Goal: Task Accomplishment & Management: Manage account settings

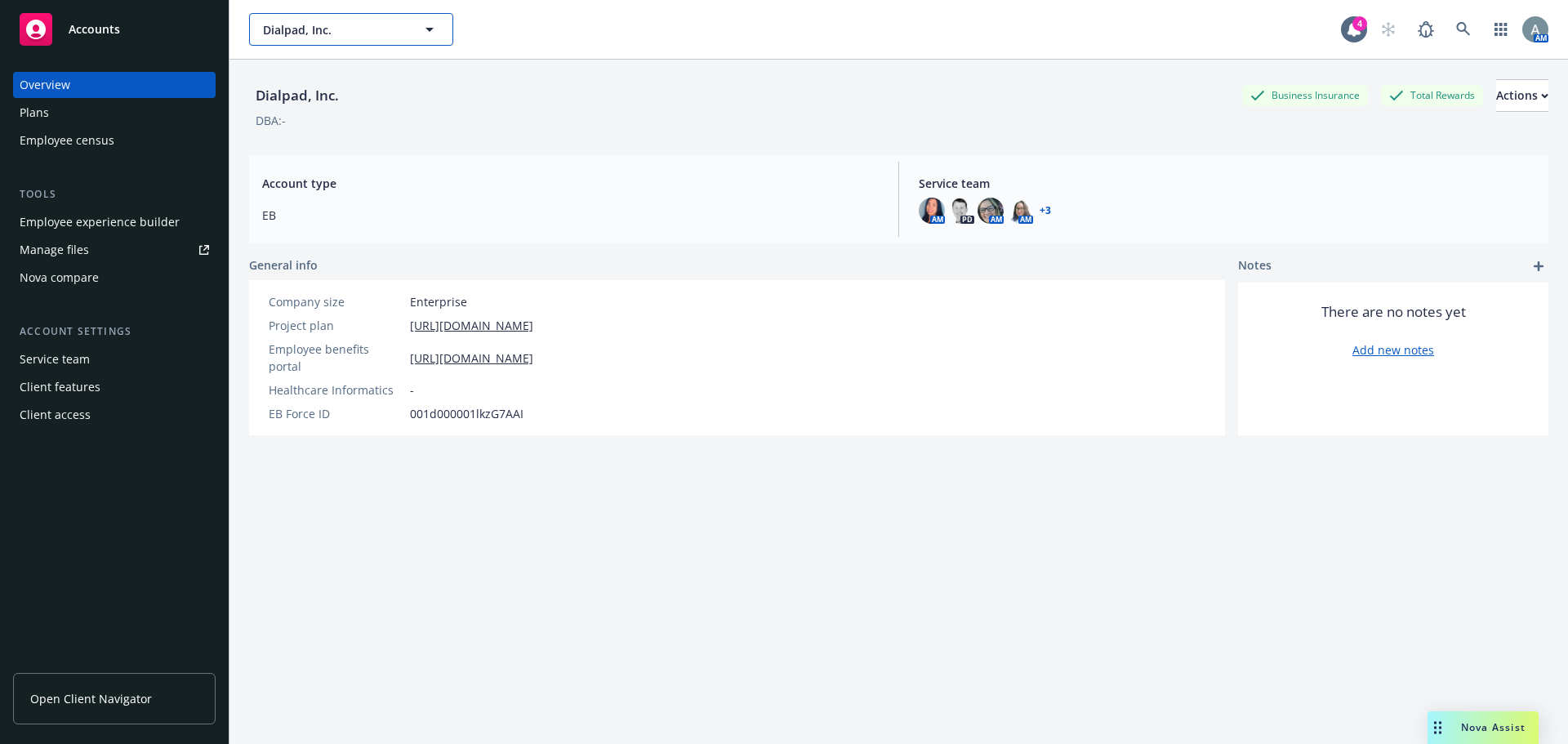
click at [359, 15] on button "Dialpad, Inc." at bounding box center [351, 29] width 204 height 33
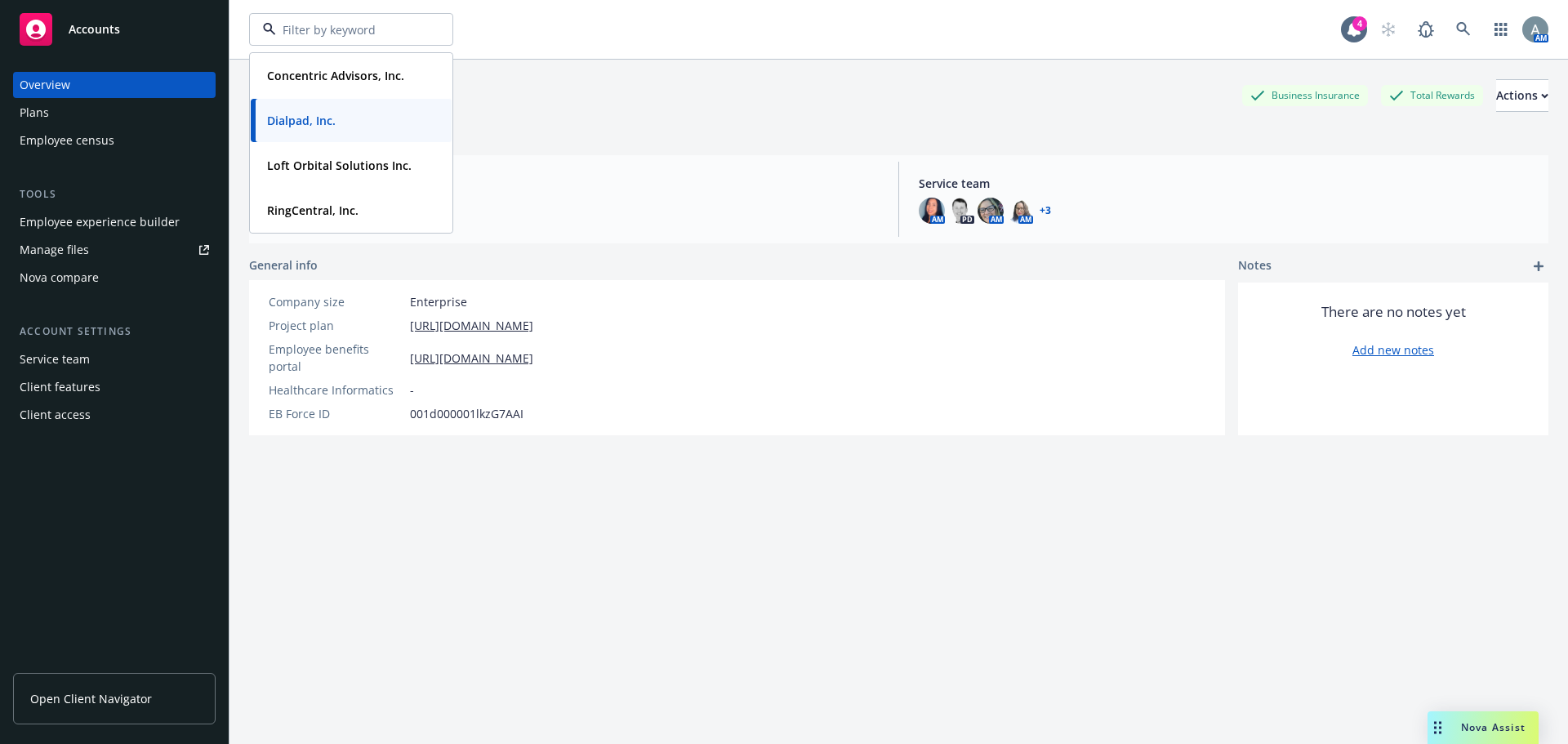
click at [70, 255] on div "Manage files" at bounding box center [54, 250] width 69 height 26
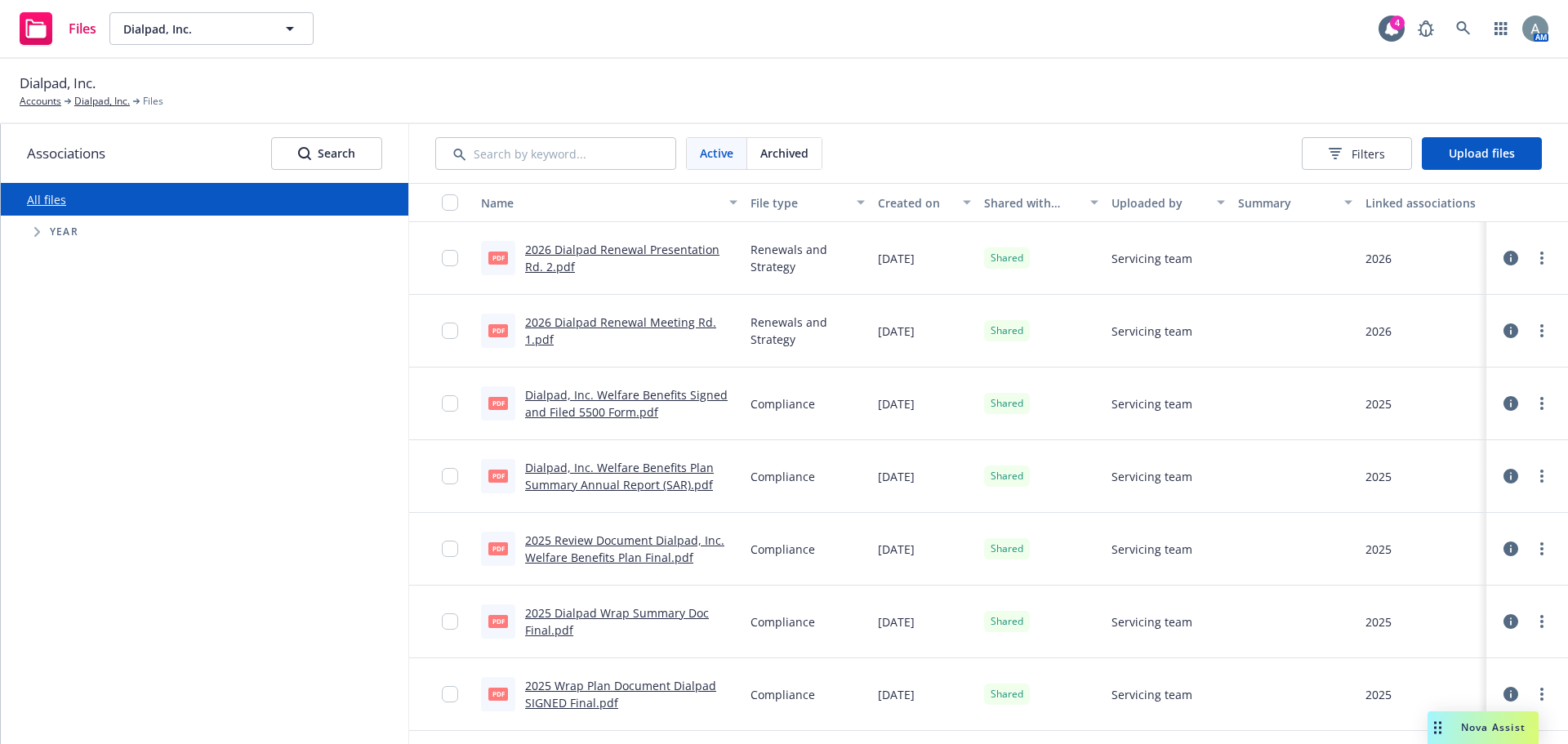
click at [641, 251] on link "2026 Dialpad Renewal Presentation Rd. 2.pdf" at bounding box center [622, 257] width 194 height 33
click at [906, 195] on div "Created on" at bounding box center [915, 202] width 76 height 17
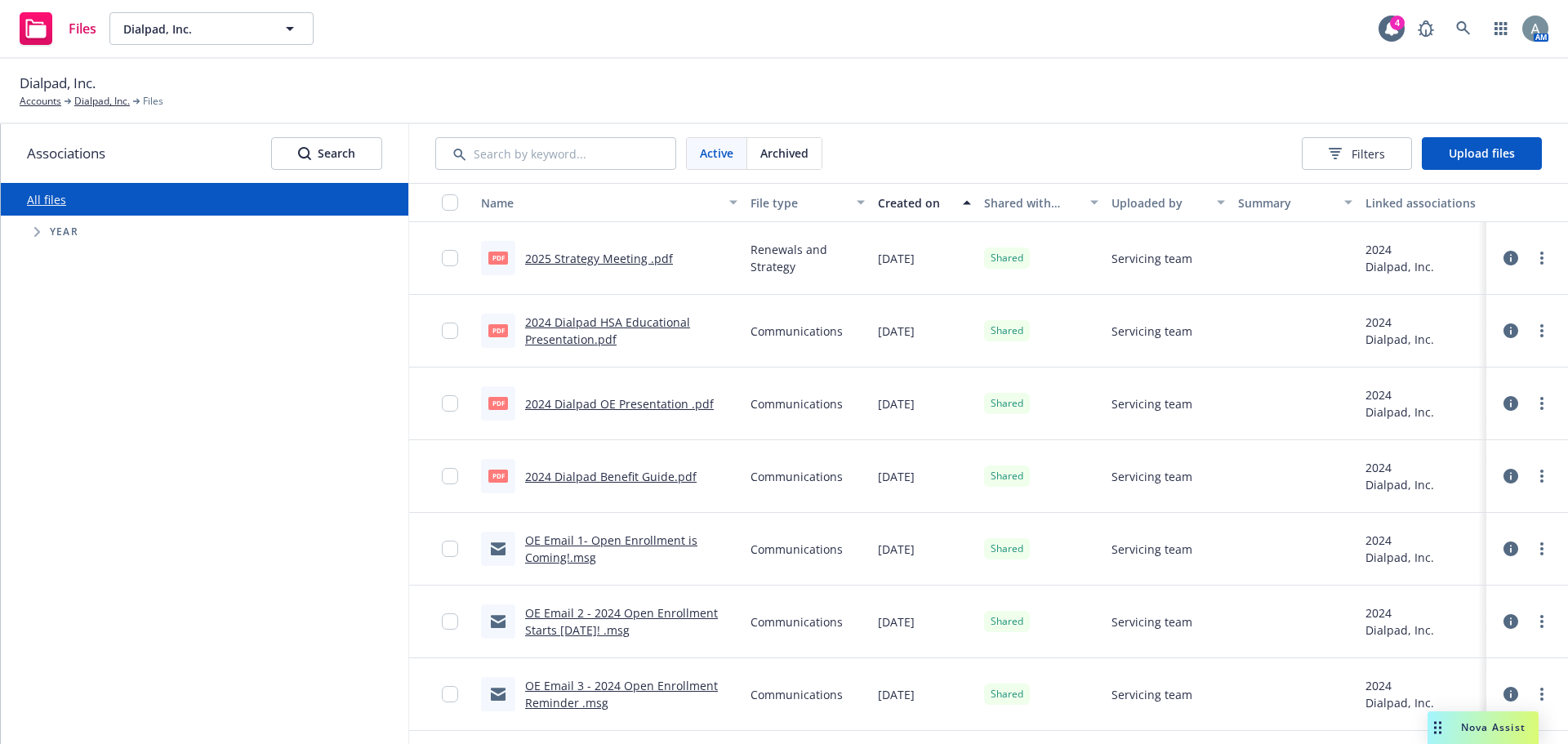
click at [912, 199] on div "Created on" at bounding box center [915, 202] width 76 height 17
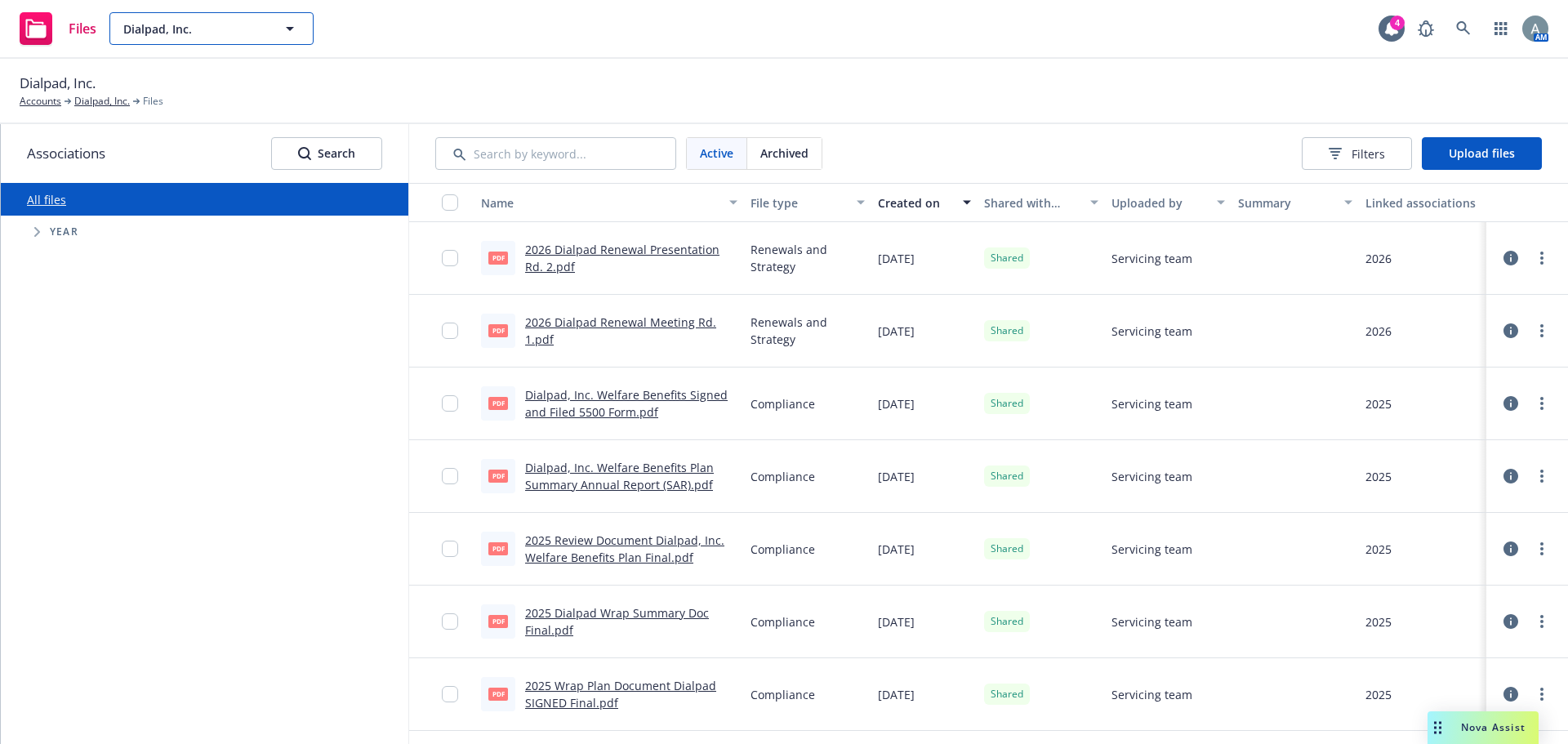
click at [219, 38] on button "Dialpad, Inc." at bounding box center [211, 28] width 204 height 33
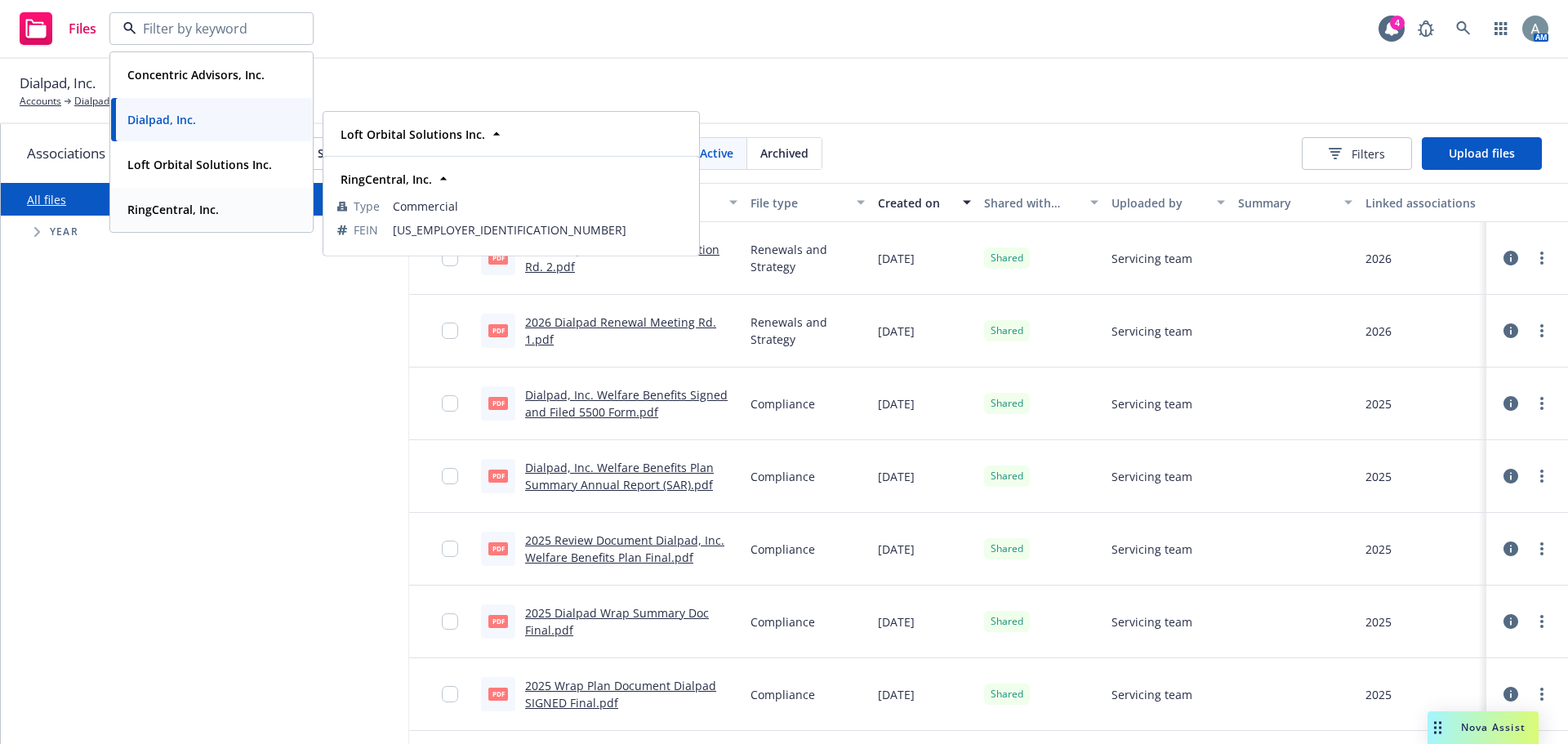
click at [187, 207] on strong "RingCentral, Inc." at bounding box center [173, 209] width 91 height 16
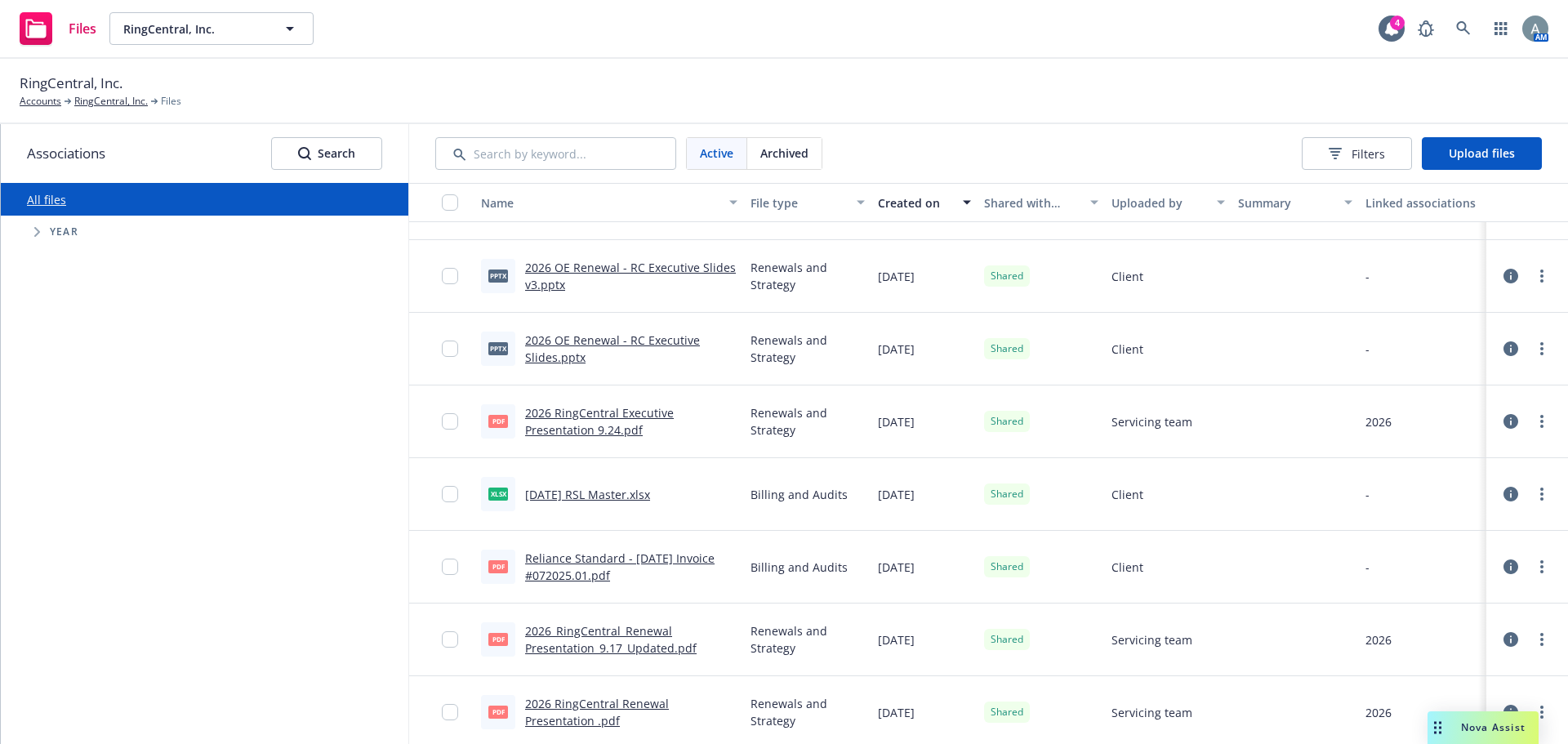
scroll to position [163, 0]
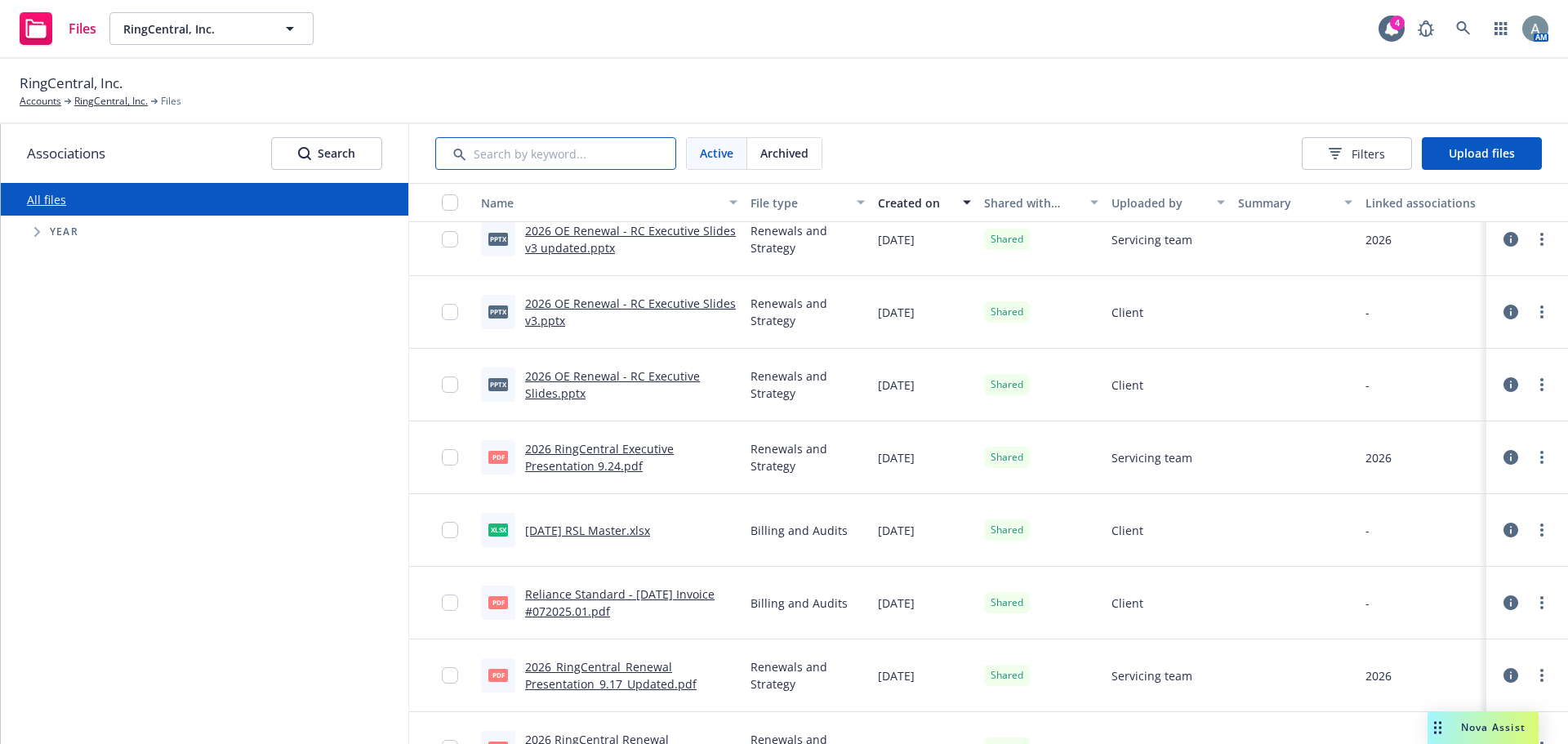
click at [561, 161] on input "Search by keyword..." at bounding box center [556, 153] width 241 height 33
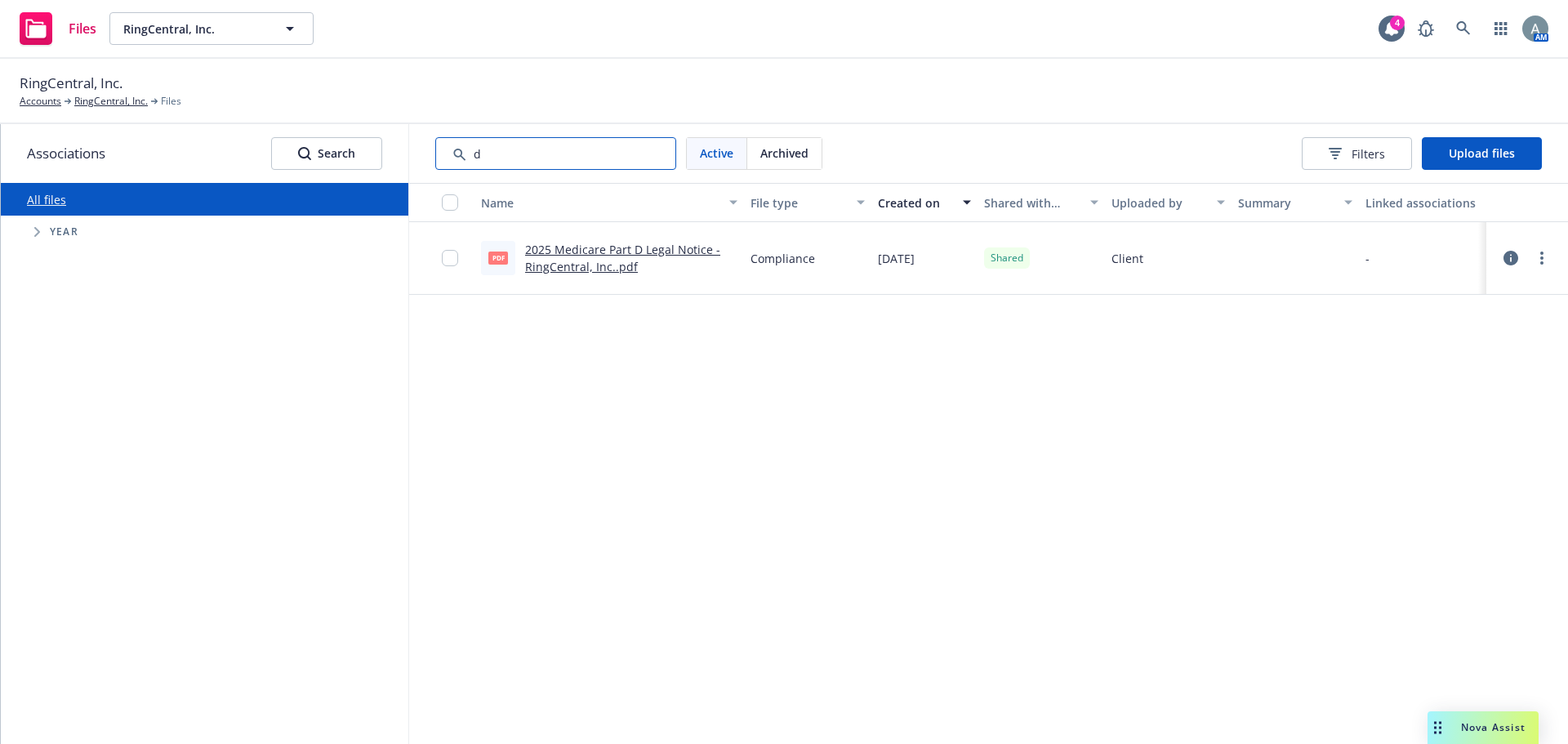
type input "d"
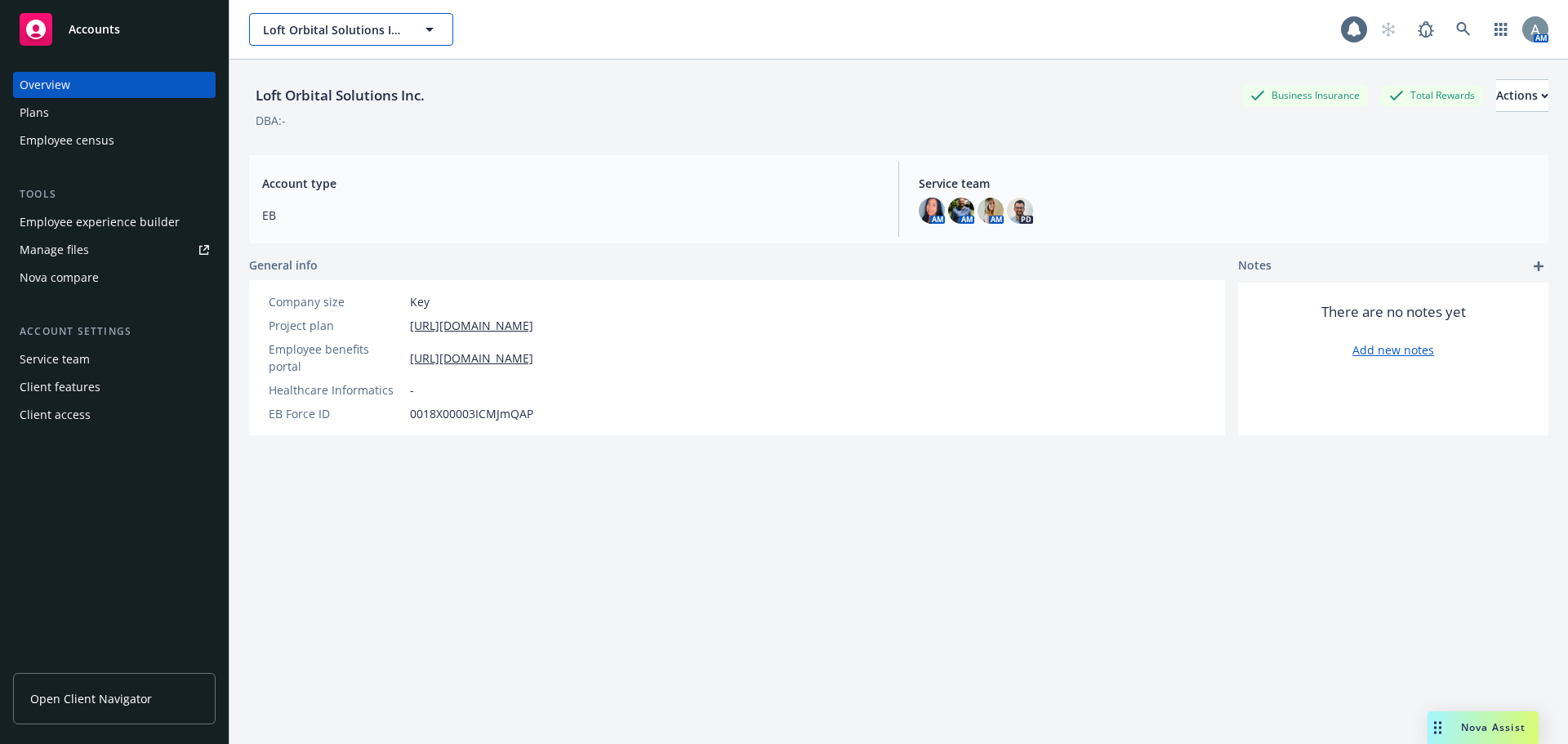
click at [416, 22] on button "Loft Orbital Solutions Inc." at bounding box center [351, 29] width 204 height 33
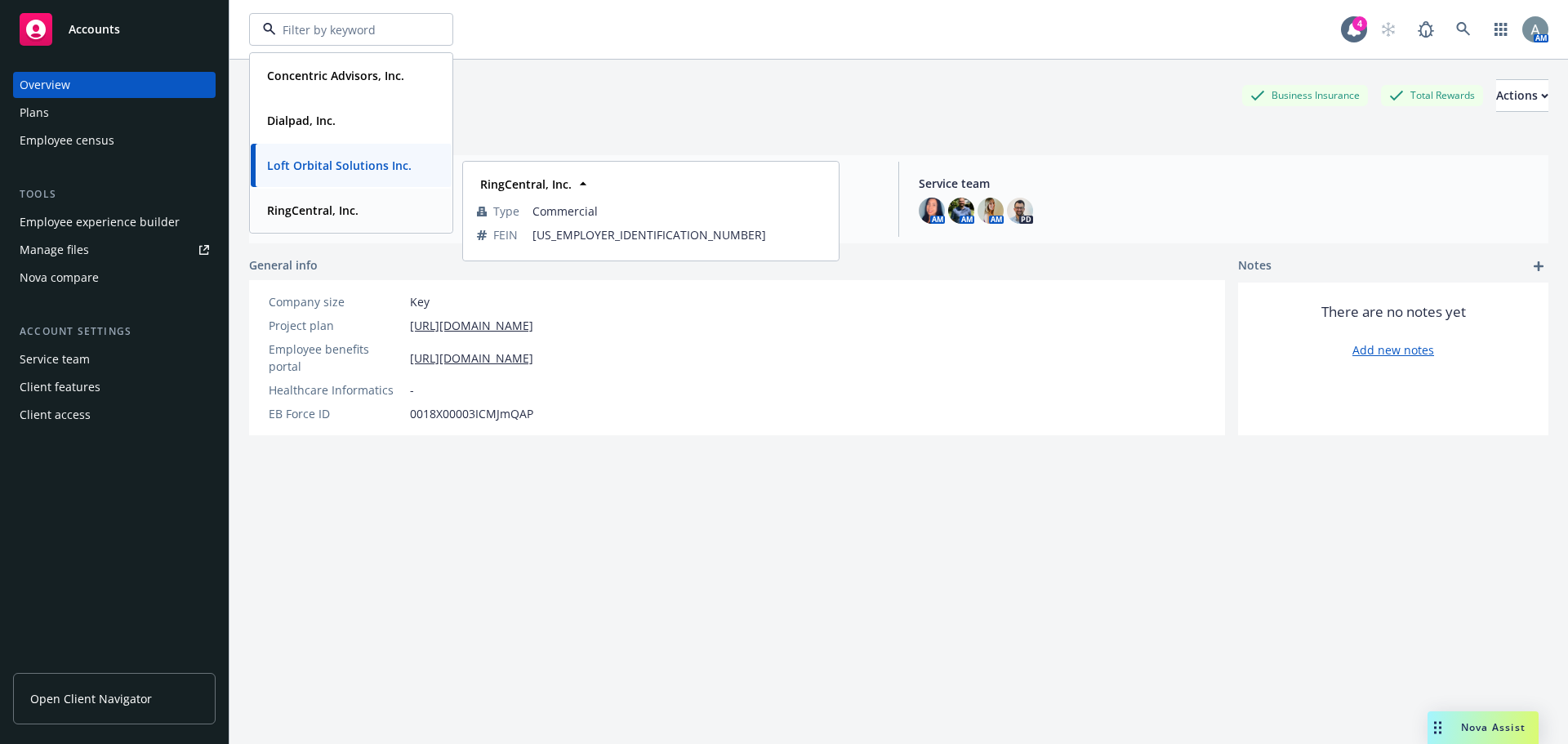
click at [335, 207] on strong "RingCentral, Inc." at bounding box center [312, 210] width 91 height 16
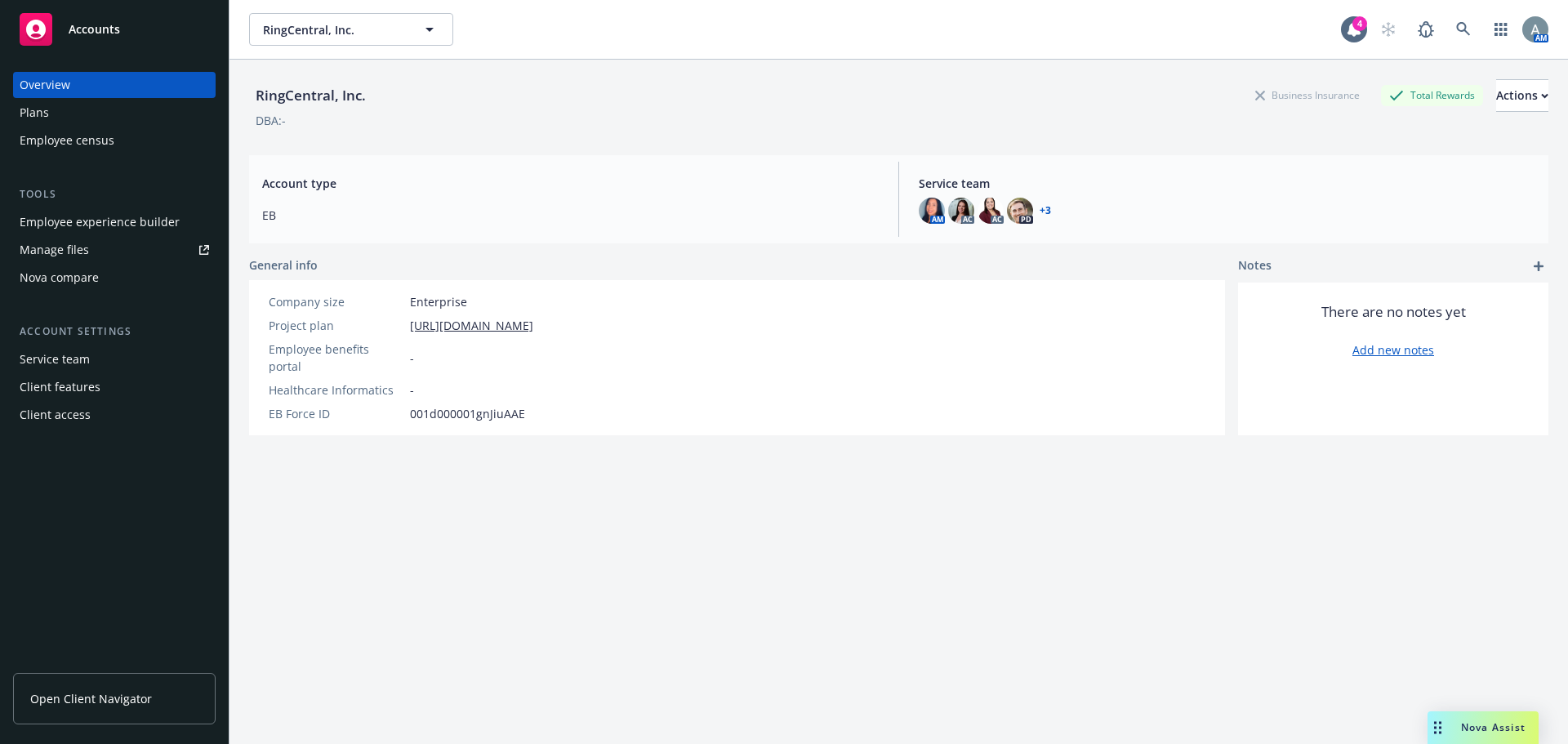
click at [93, 250] on link "Manage files" at bounding box center [114, 250] width 202 height 26
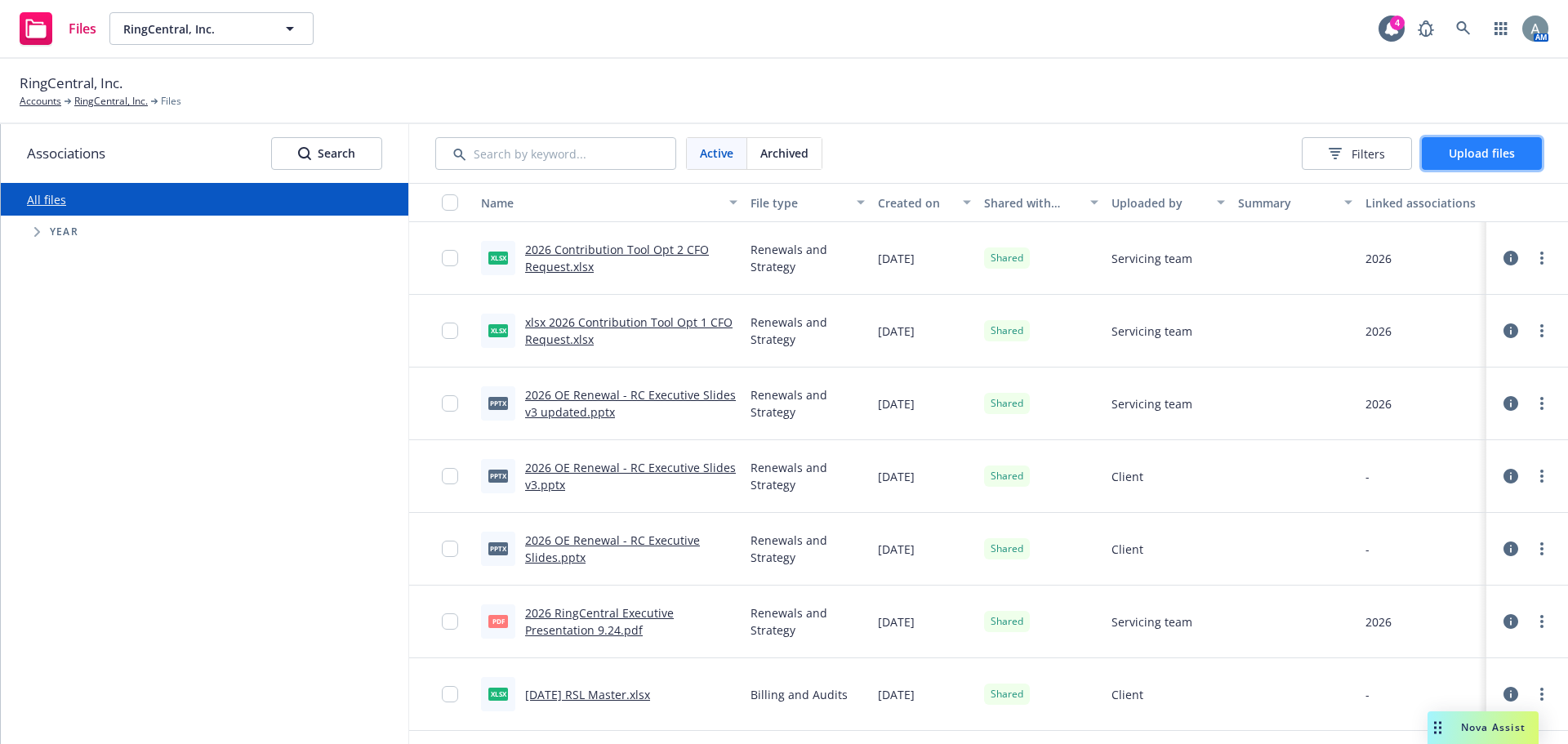
click at [1491, 150] on span "Upload files" at bounding box center [1481, 153] width 66 height 16
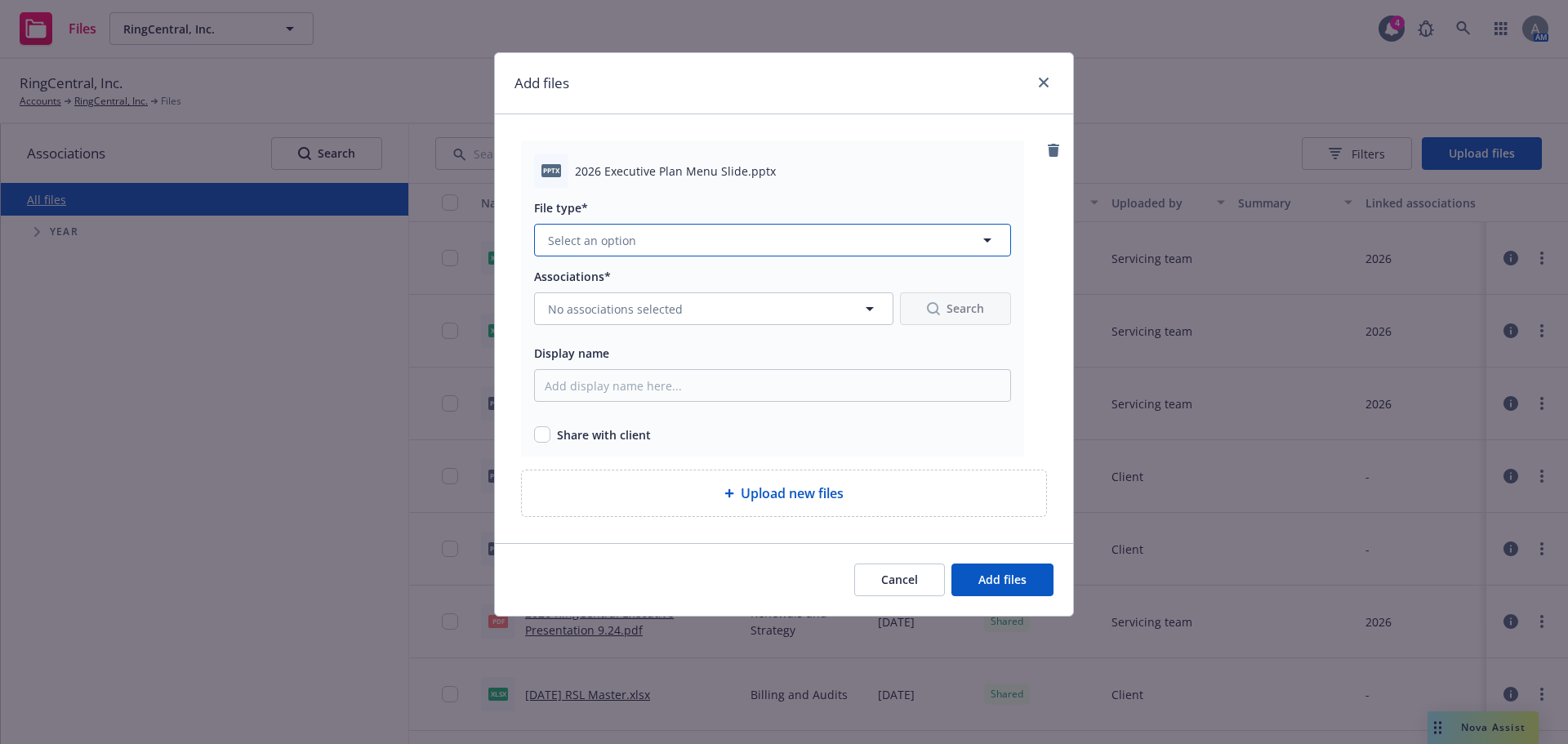
click at [705, 241] on button "Select an option" at bounding box center [773, 240] width 477 height 33
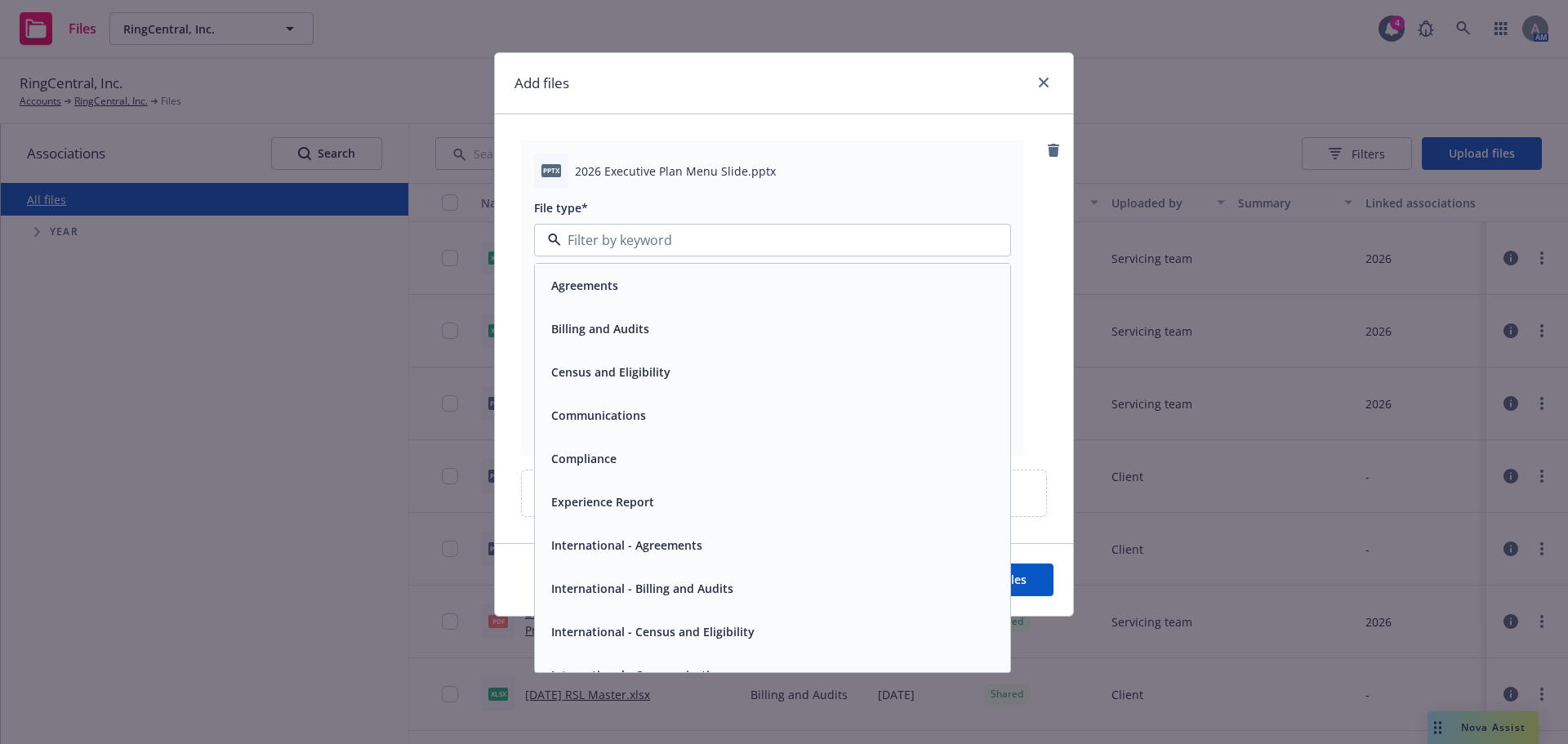
scroll to position [327, 0]
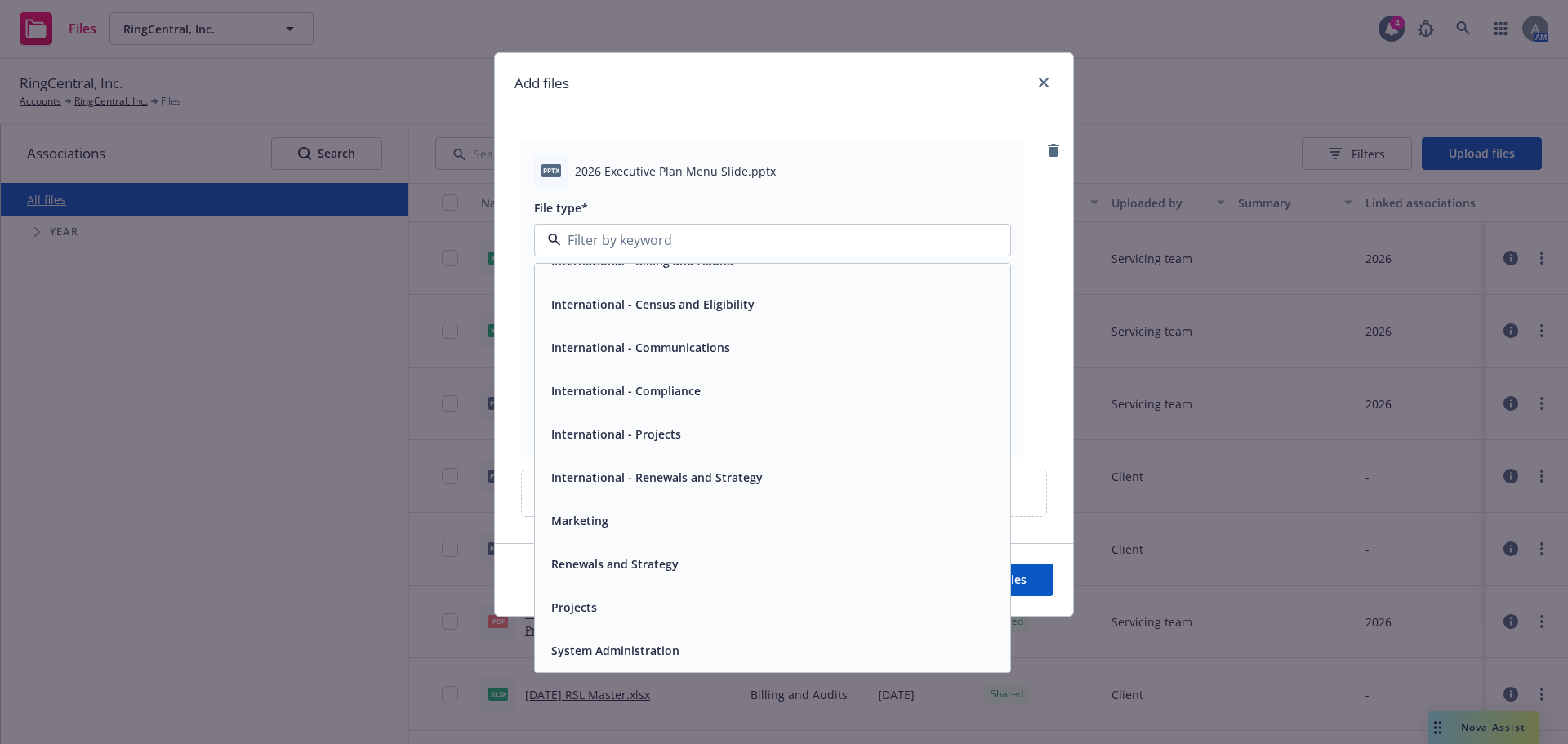
click at [695, 477] on span "International - Renewals and Strategy" at bounding box center [656, 477] width 212 height 17
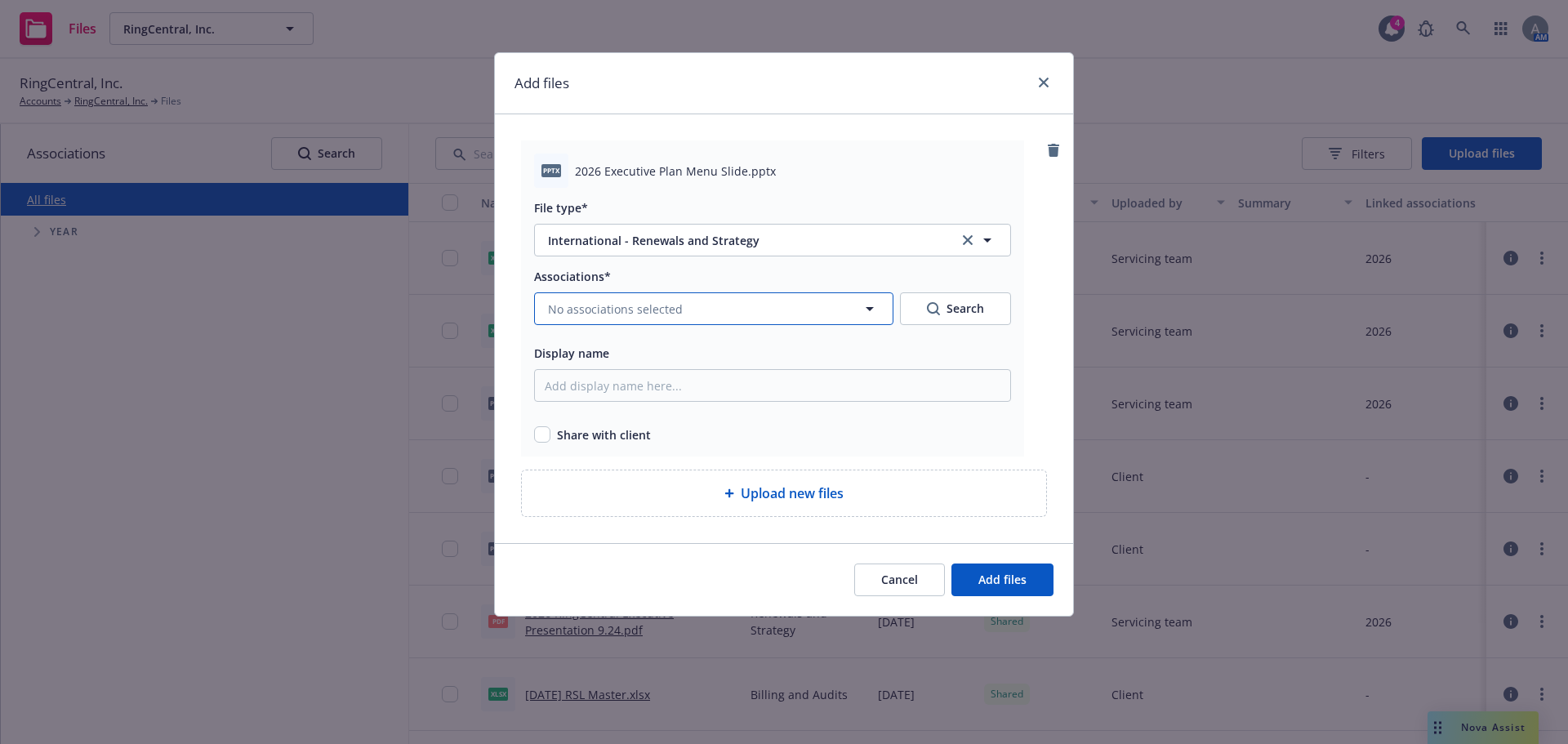
click at [645, 297] on button "No associations selected" at bounding box center [713, 309] width 359 height 33
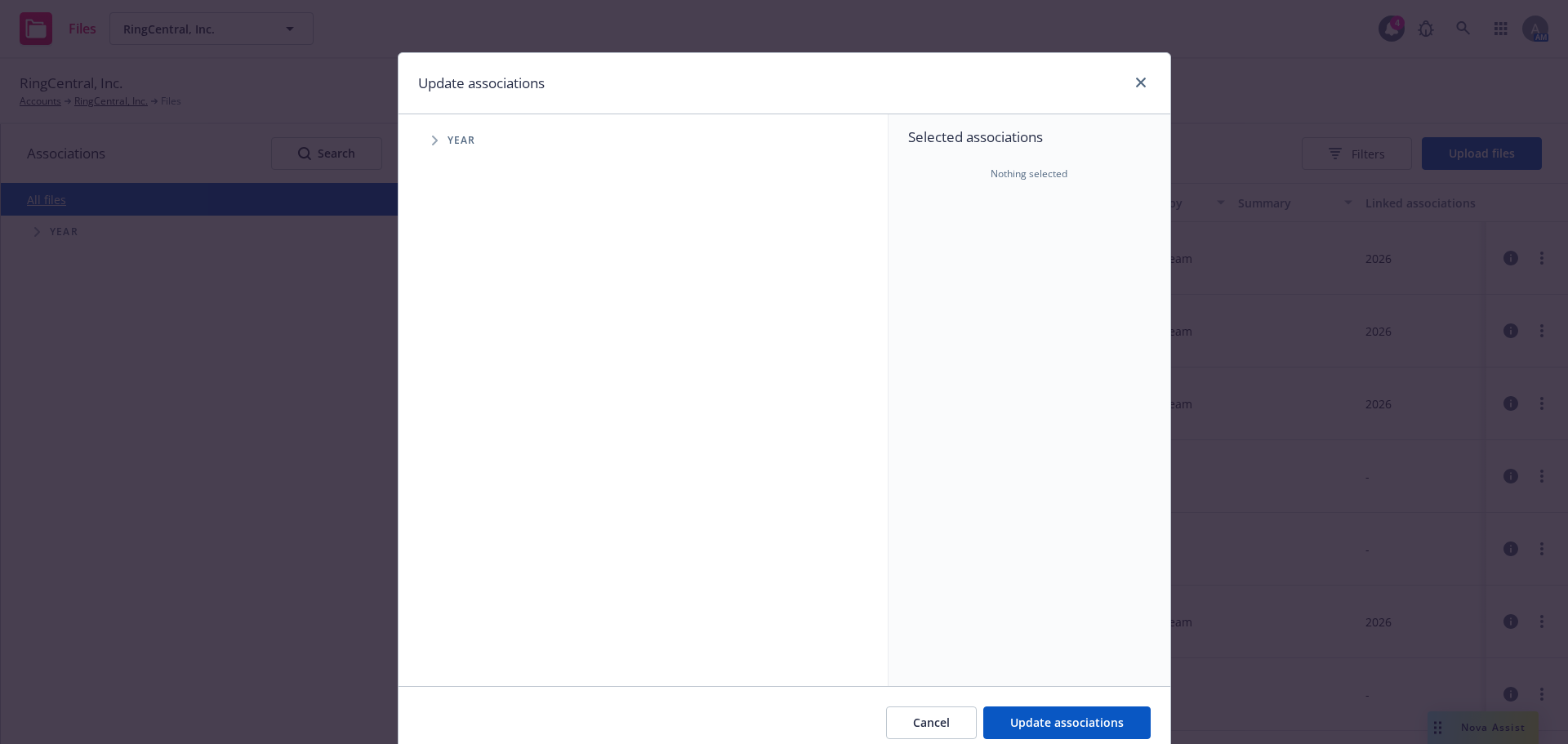
click at [432, 142] on icon "Tree Example" at bounding box center [434, 140] width 6 height 10
click at [469, 404] on input "Tree Example" at bounding box center [476, 402] width 17 height 17
checkbox input "true"
click at [1041, 721] on span "Update associations" at bounding box center [1067, 722] width 114 height 16
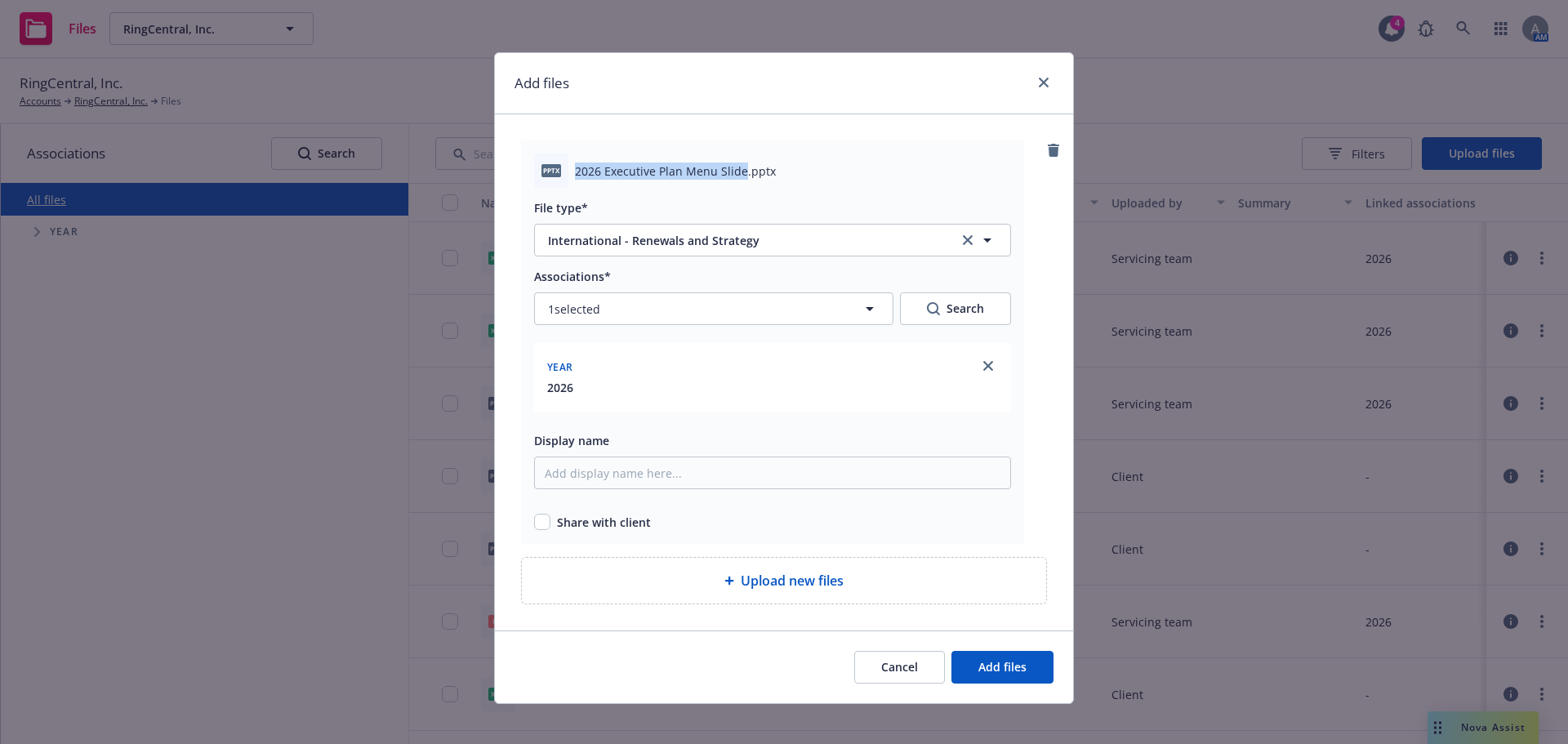
drag, startPoint x: 736, startPoint y: 173, endPoint x: 564, endPoint y: 171, distance: 172.0
click at [564, 171] on div "pptx 2026 Executive Plan Menu Slide.pptx" at bounding box center [773, 171] width 477 height 34
copy div "2026 Executive Plan Menu Slide"
click at [660, 475] on input "Display name" at bounding box center [773, 473] width 477 height 33
paste input "2026 Executive Plan Menu Slide"
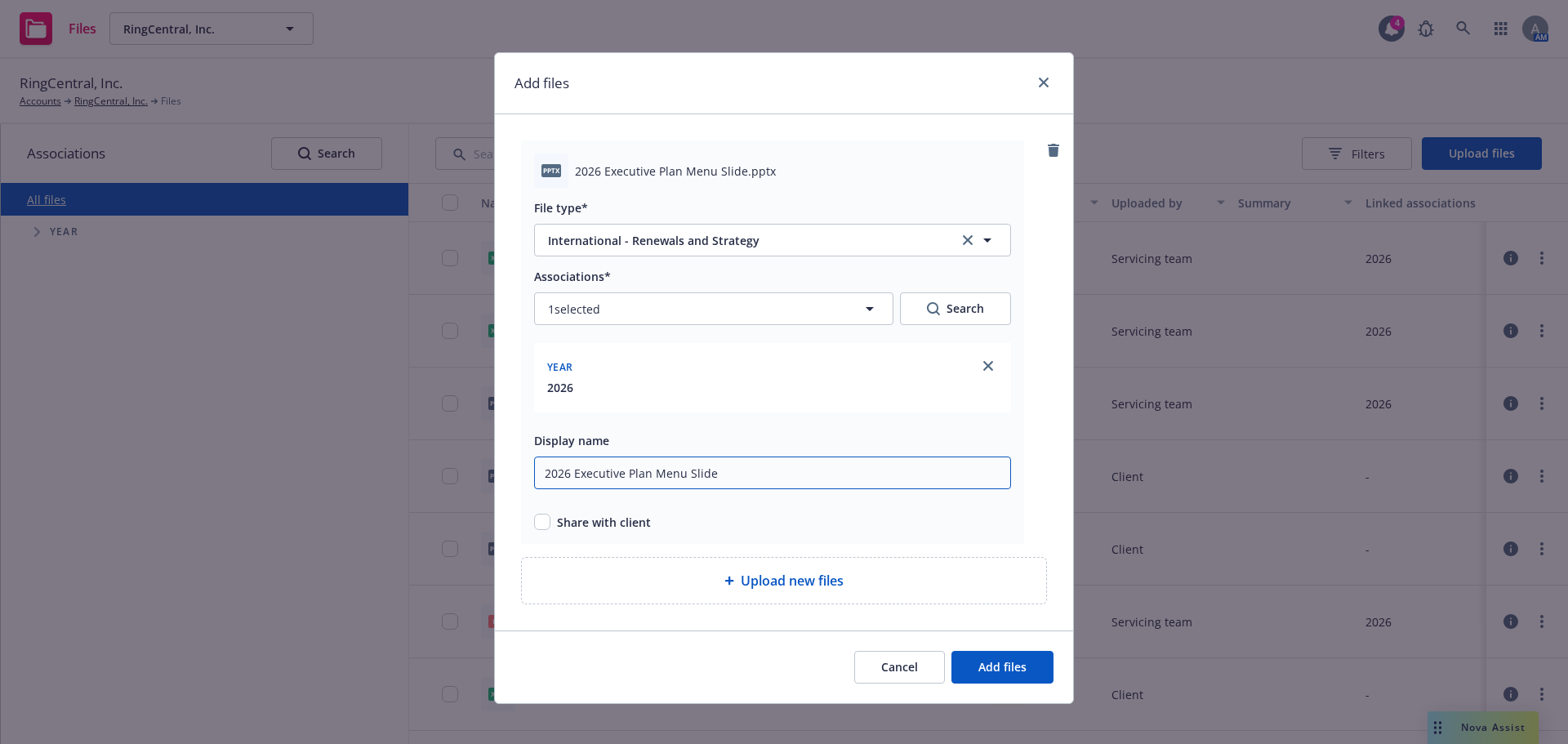
type input "2026 Executive Plan Menu Slide"
drag, startPoint x: 545, startPoint y: 519, endPoint x: 563, endPoint y: 524, distance: 18.7
click at [545, 518] on div "Share with client" at bounding box center [773, 522] width 477 height 17
click at [534, 522] on input "checkbox" at bounding box center [543, 522] width 17 height 17
checkbox input "true"
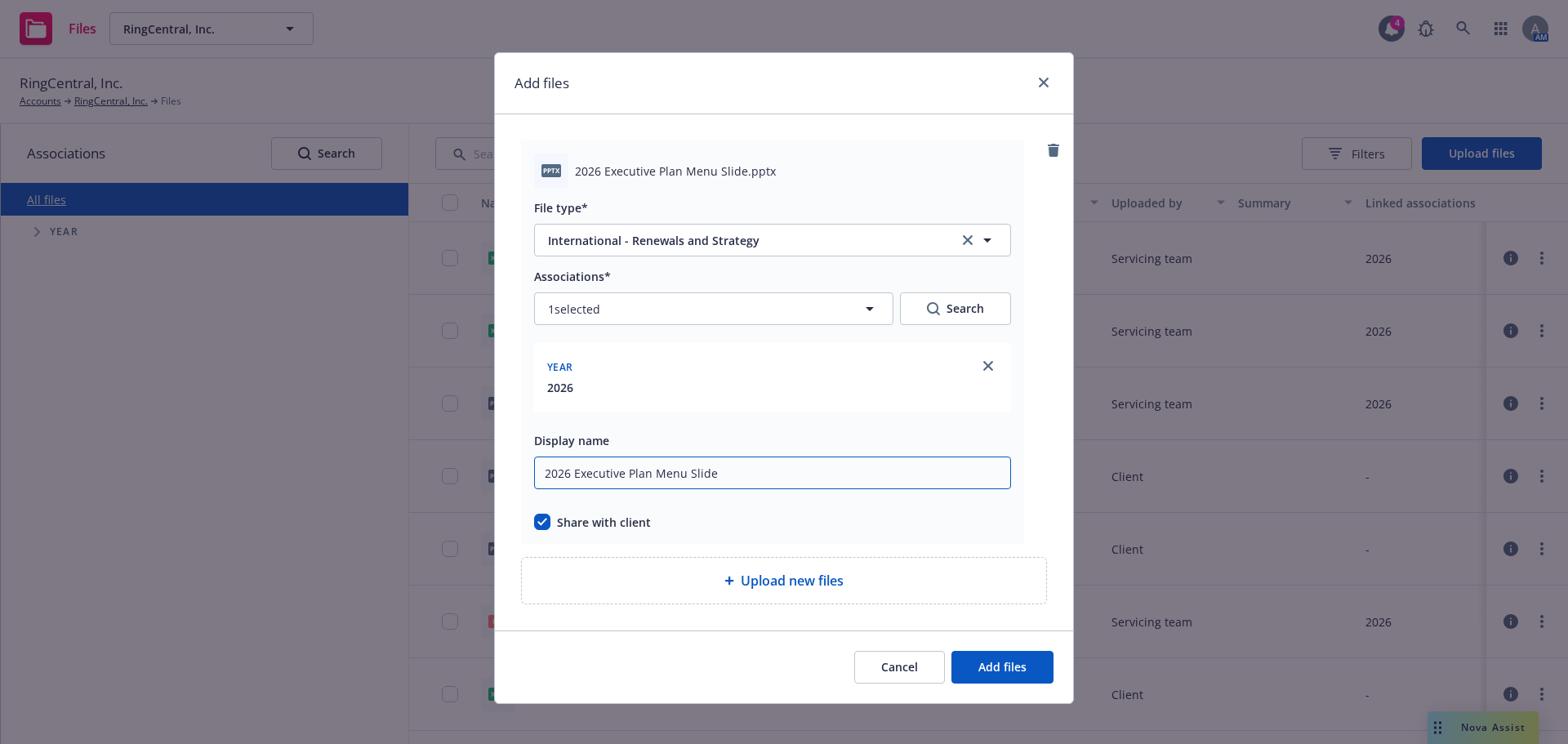
drag, startPoint x: 742, startPoint y: 481, endPoint x: 511, endPoint y: 472, distance: 231.2
click at [479, 464] on div "Add files pptx 2026 Executive Plan Menu Slide.pptx File type* International - R…" at bounding box center [784, 372] width 1568 height 744
click at [1006, 660] on span "Add files" at bounding box center [1002, 667] width 48 height 16
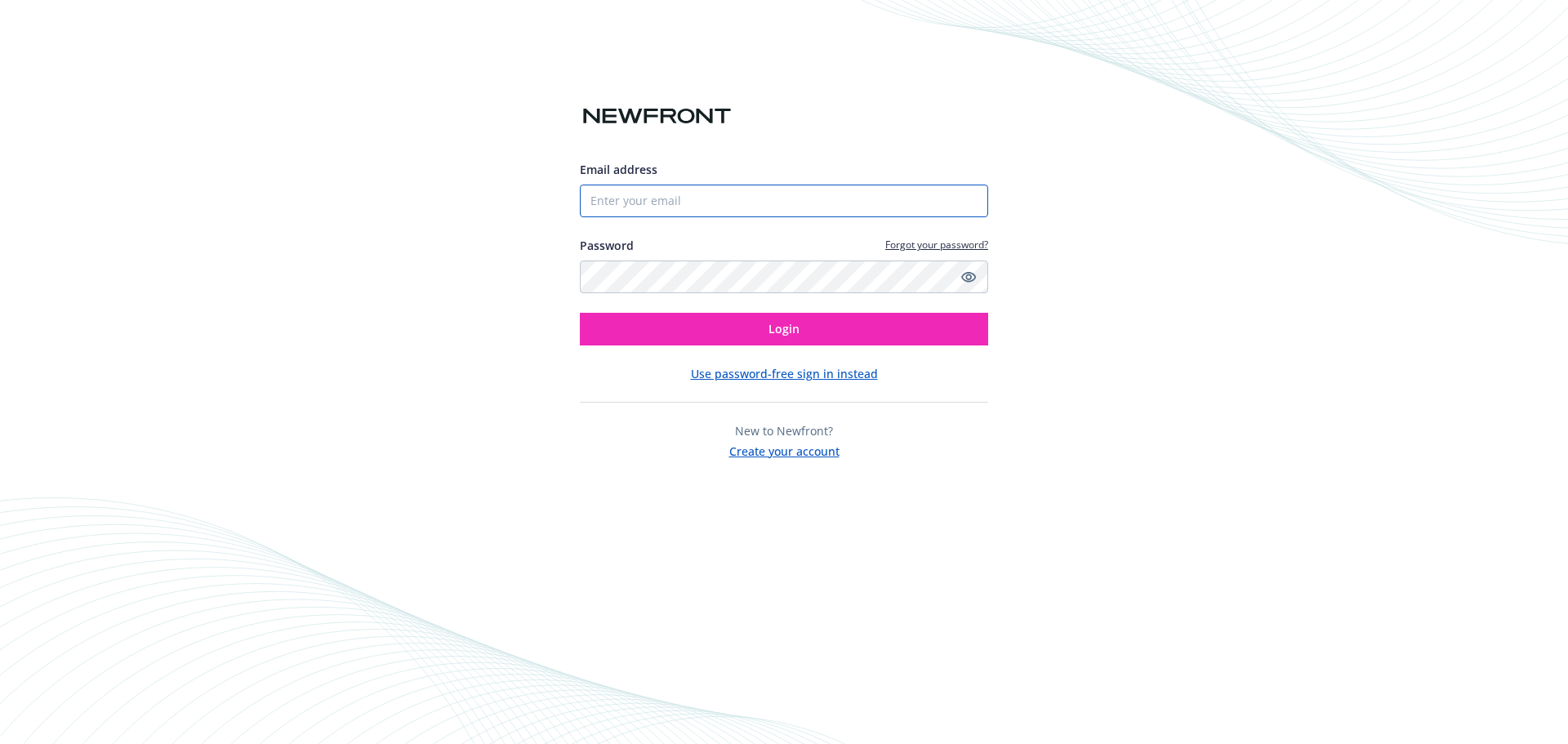
click at [658, 187] on input "Email address" at bounding box center [784, 200] width 408 height 33
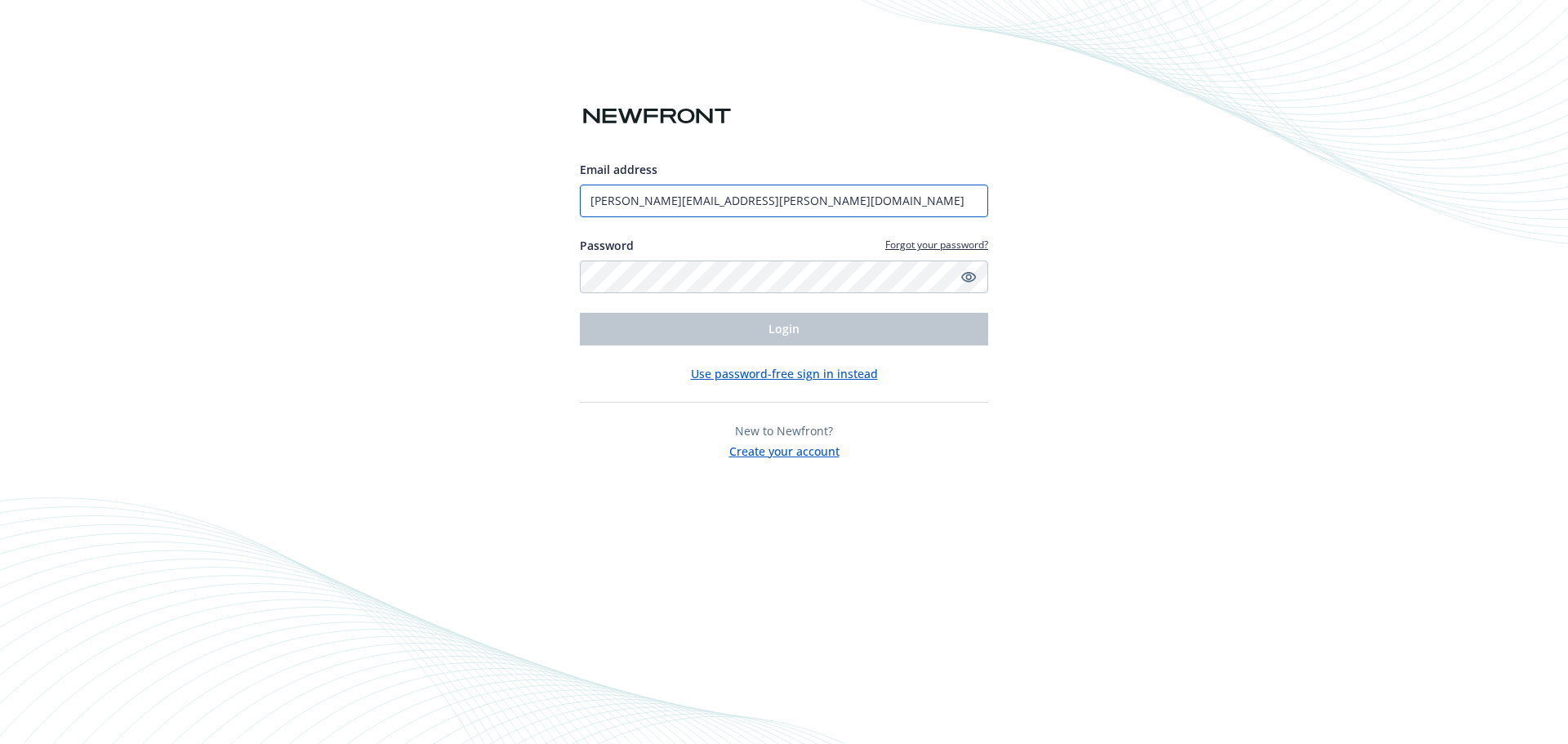
type input "[PERSON_NAME][EMAIL_ADDRESS][PERSON_NAME][DOMAIN_NAME]"
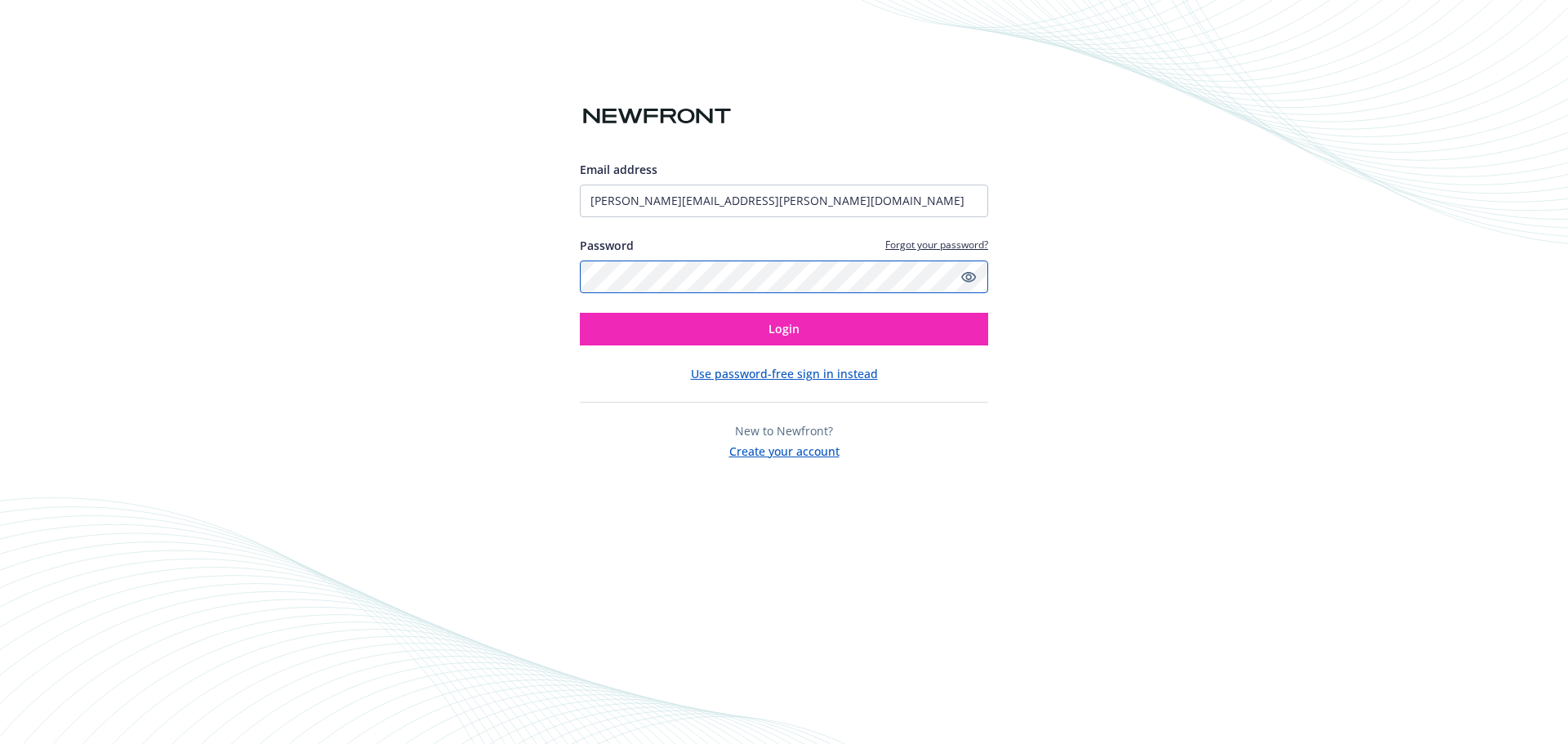
click at [580, 312] on button "Login" at bounding box center [784, 328] width 408 height 33
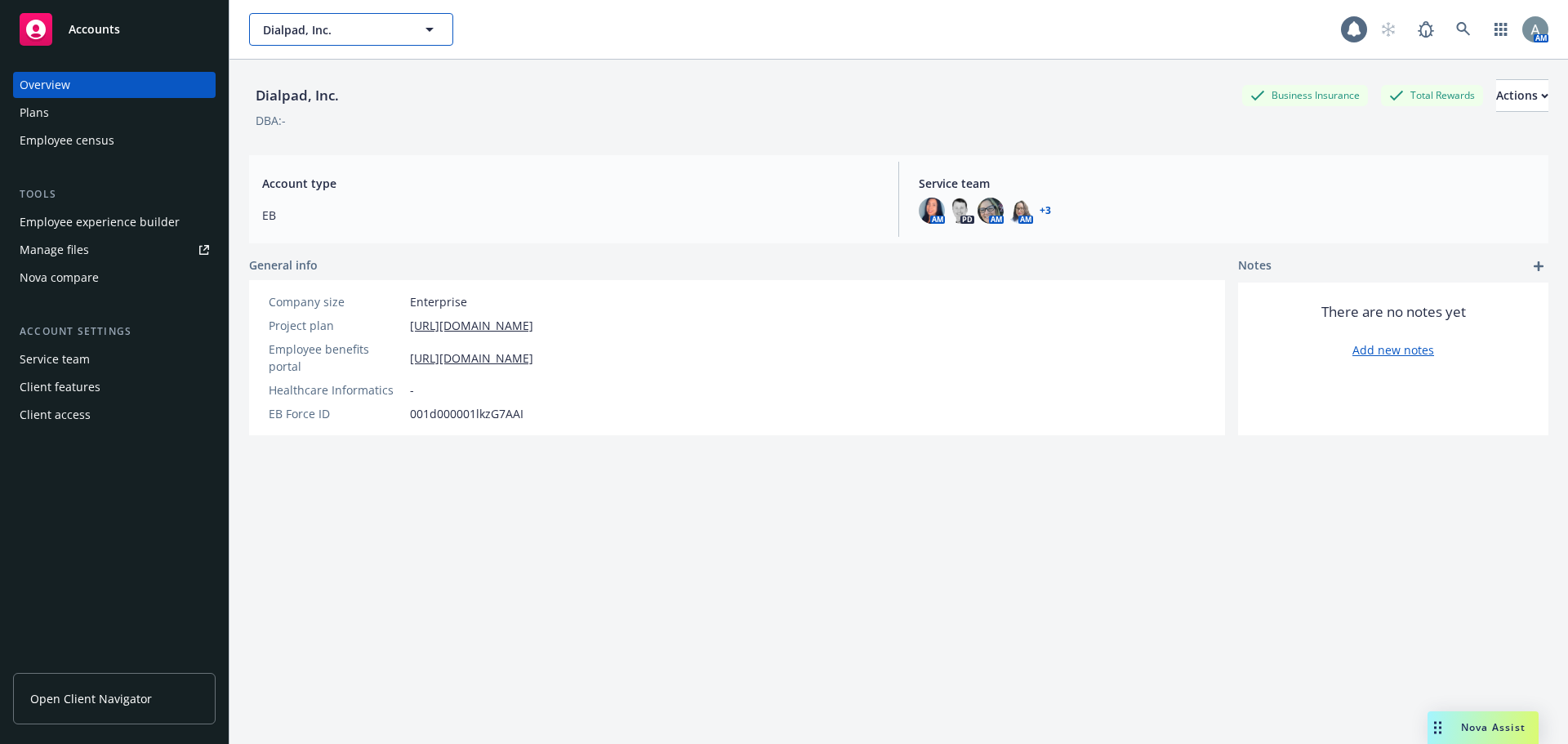
click at [409, 21] on button "Dialpad, Inc." at bounding box center [351, 29] width 204 height 33
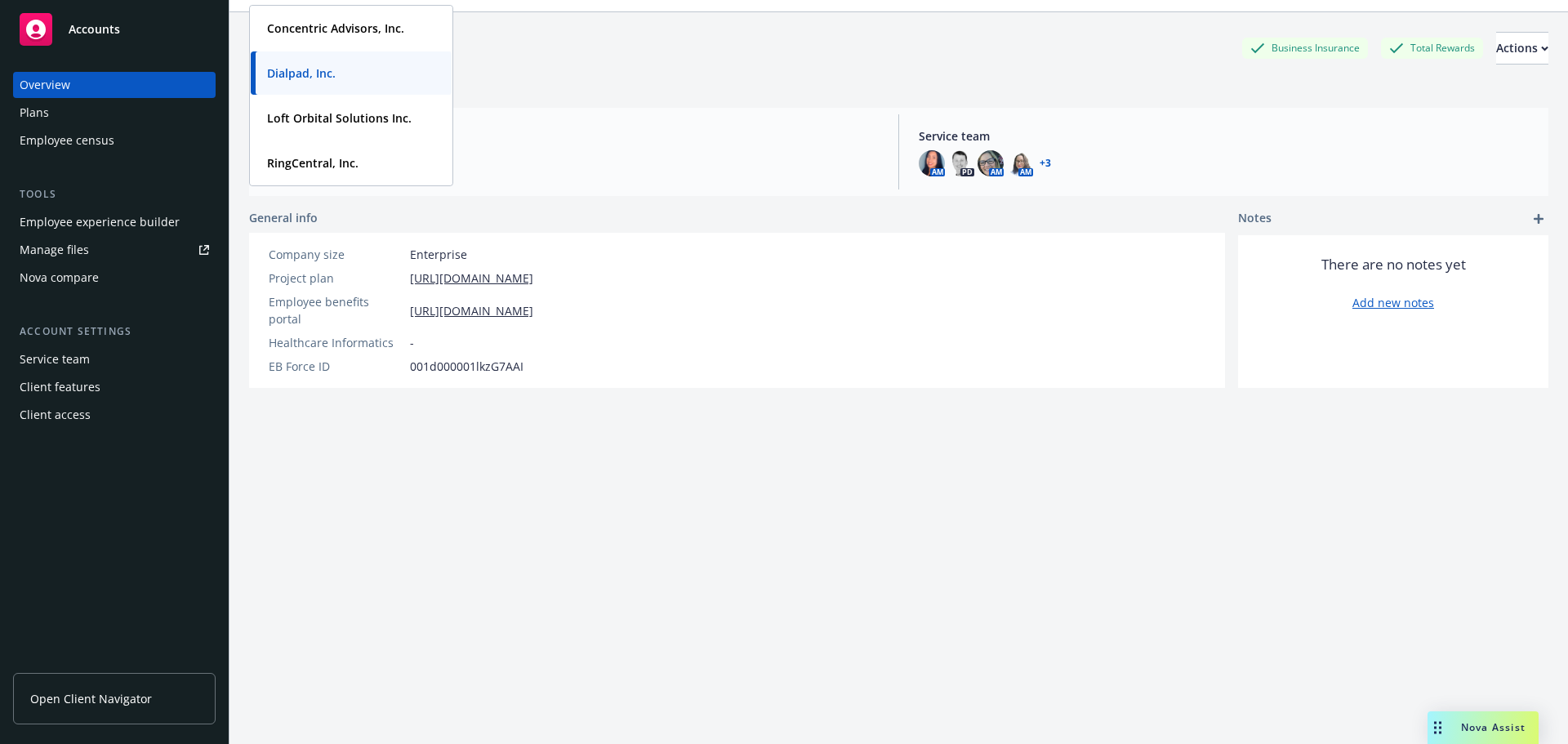
scroll to position [60, 0]
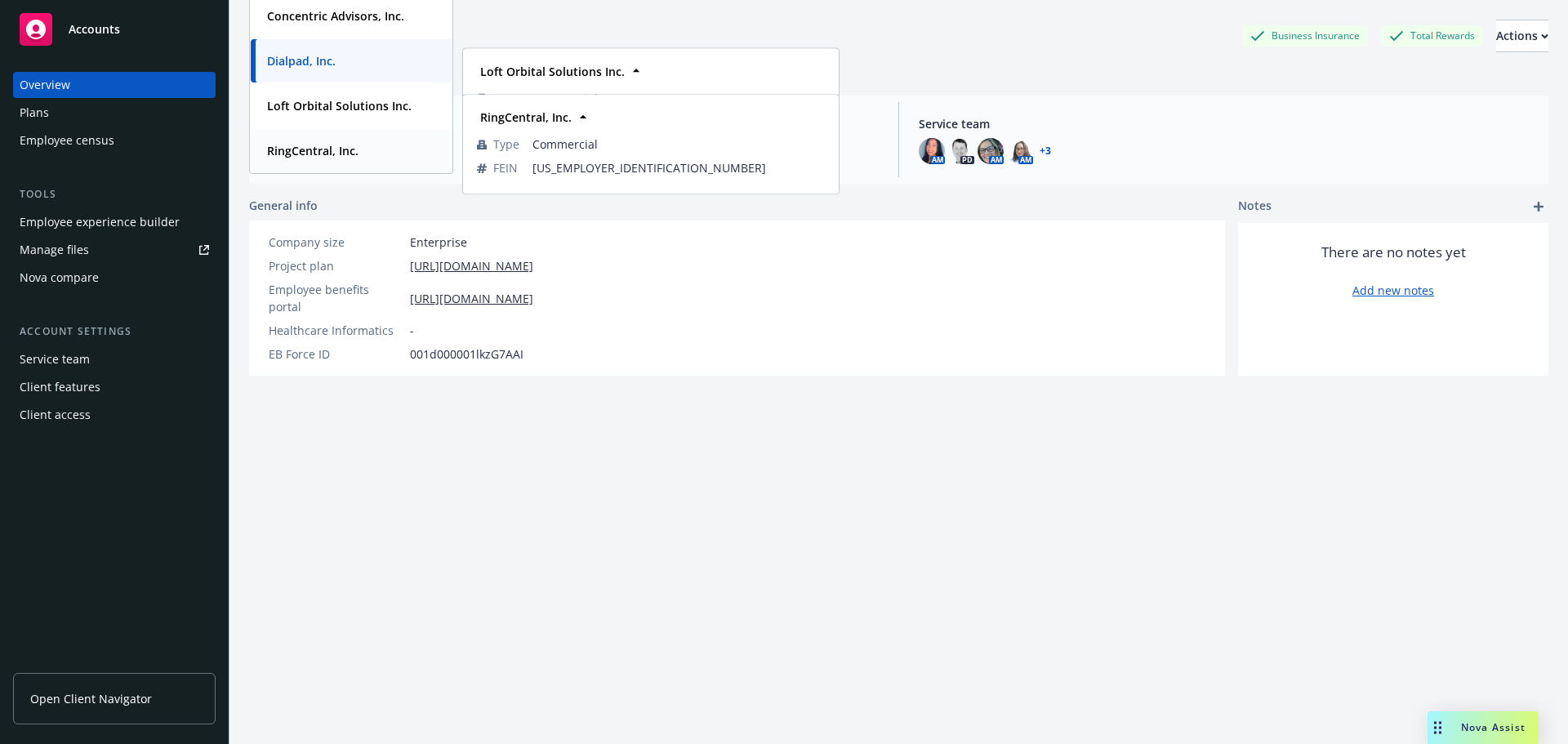
click at [343, 148] on strong "RingCentral, Inc." at bounding box center [312, 150] width 91 height 16
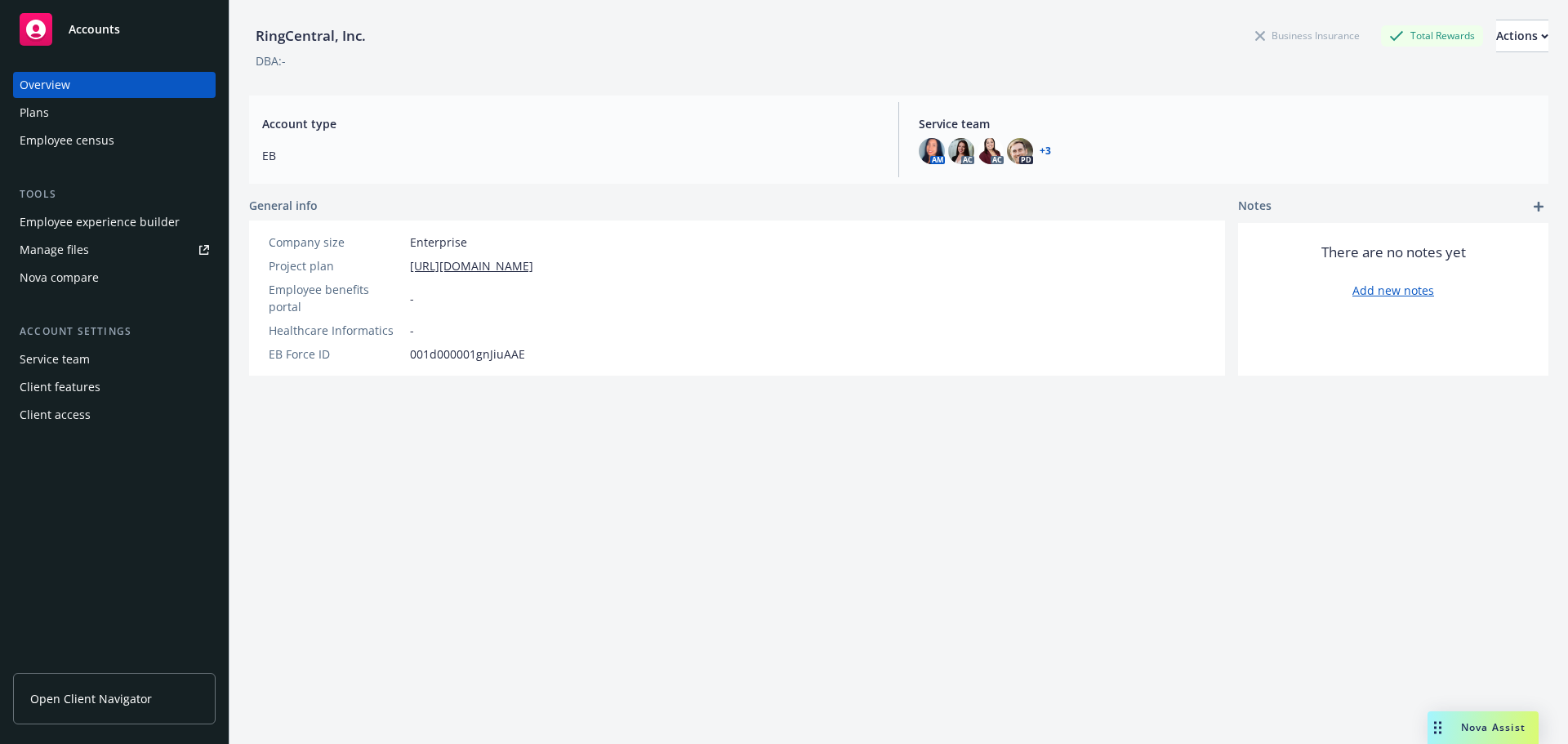
click at [84, 245] on div "Manage files" at bounding box center [54, 250] width 69 height 26
click at [128, 695] on span "Open Client Navigator" at bounding box center [90, 698] width 122 height 17
click at [68, 247] on div "Manage files" at bounding box center [54, 250] width 69 height 26
click at [153, 679] on link "Open Client Navigator" at bounding box center [114, 698] width 202 height 51
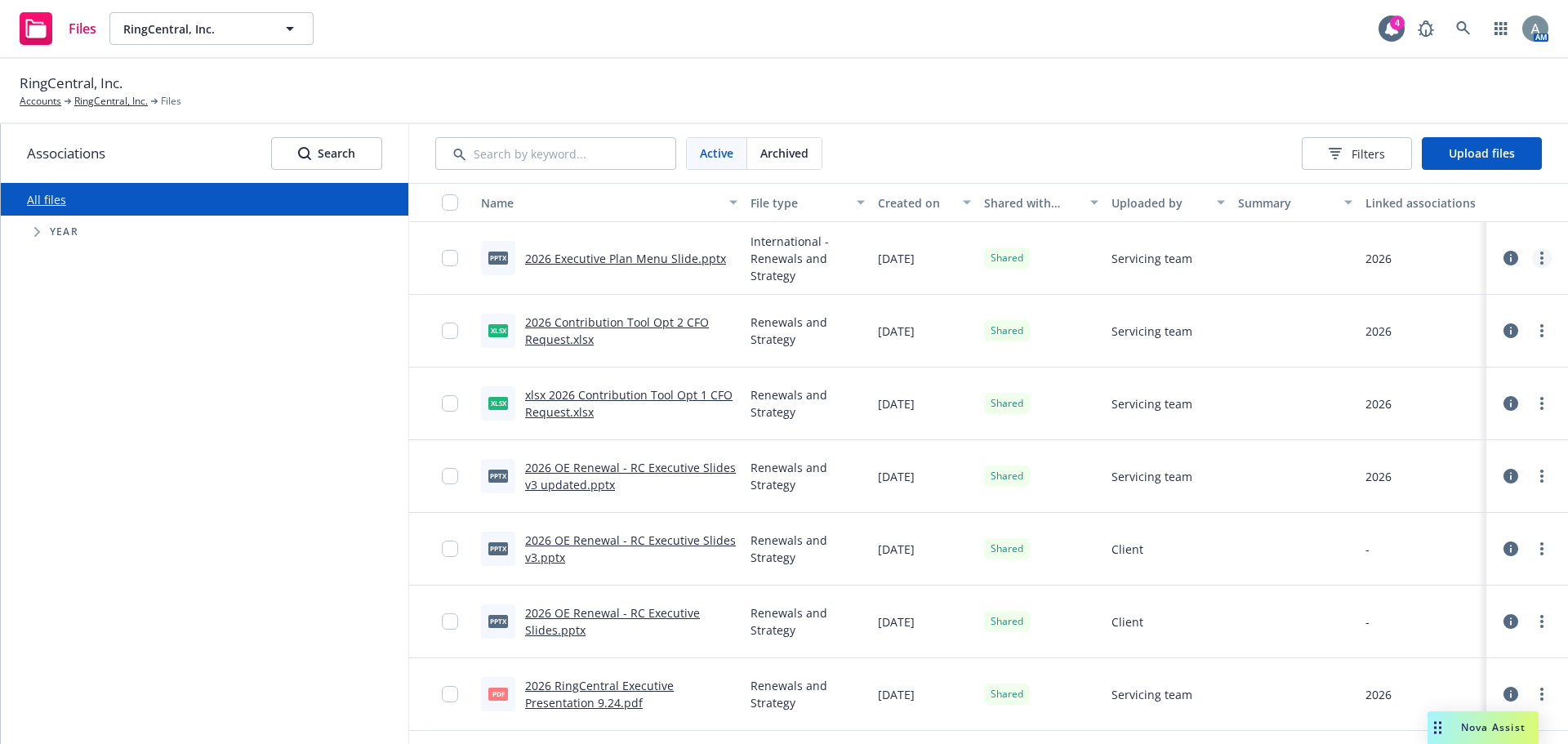
click at [1532, 263] on link "more" at bounding box center [1541, 257] width 20 height 20
click at [1465, 296] on link "Unshare with client" at bounding box center [1457, 291] width 162 height 33
click at [1534, 262] on link "more" at bounding box center [1541, 257] width 20 height 20
click at [1449, 296] on link "Share with client" at bounding box center [1457, 291] width 162 height 33
drag, startPoint x: 1148, startPoint y: 266, endPoint x: 1117, endPoint y: 260, distance: 31.6
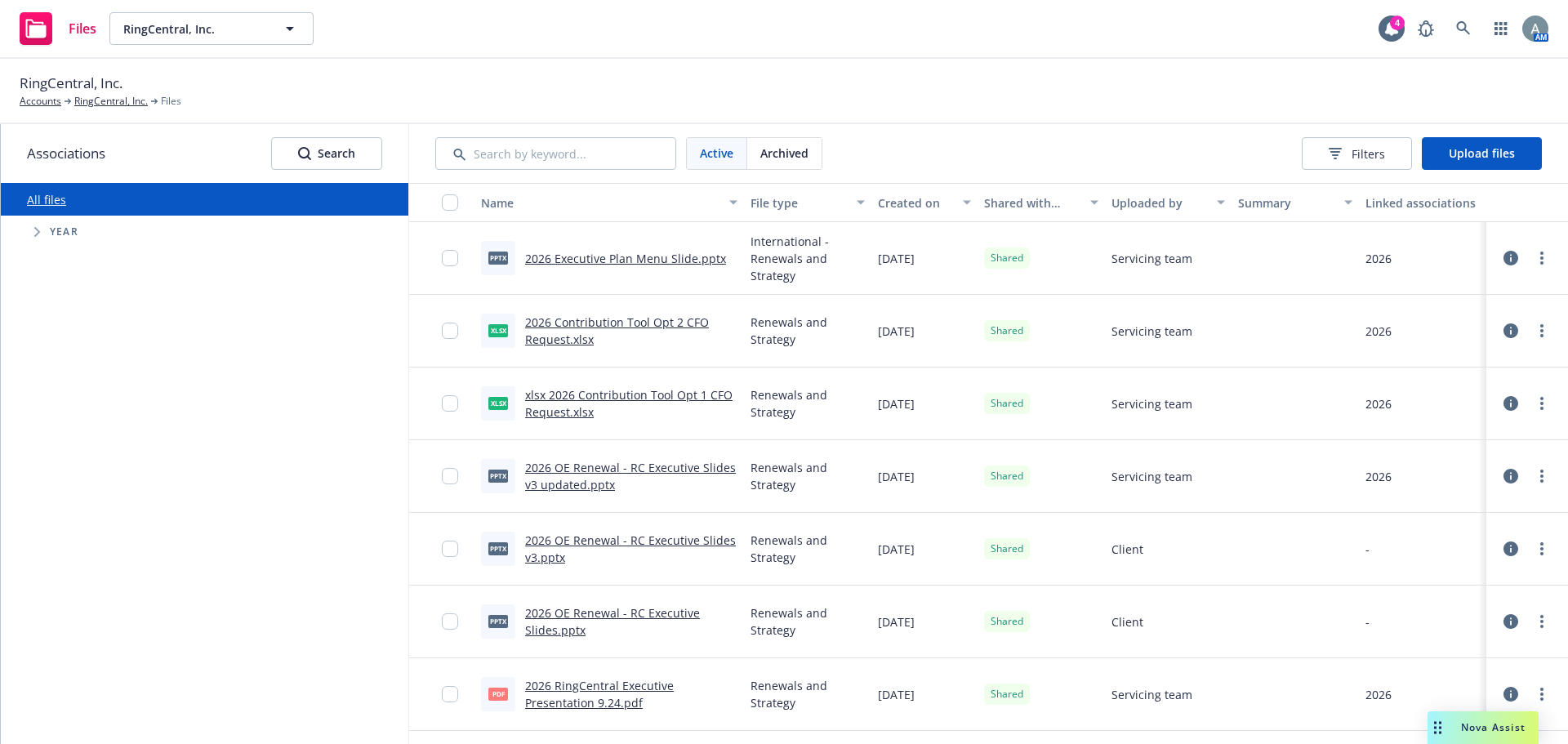
click at [1148, 266] on span "Servicing team" at bounding box center [1151, 258] width 81 height 17
click at [1461, 145] on button "Upload files" at bounding box center [1481, 153] width 120 height 33
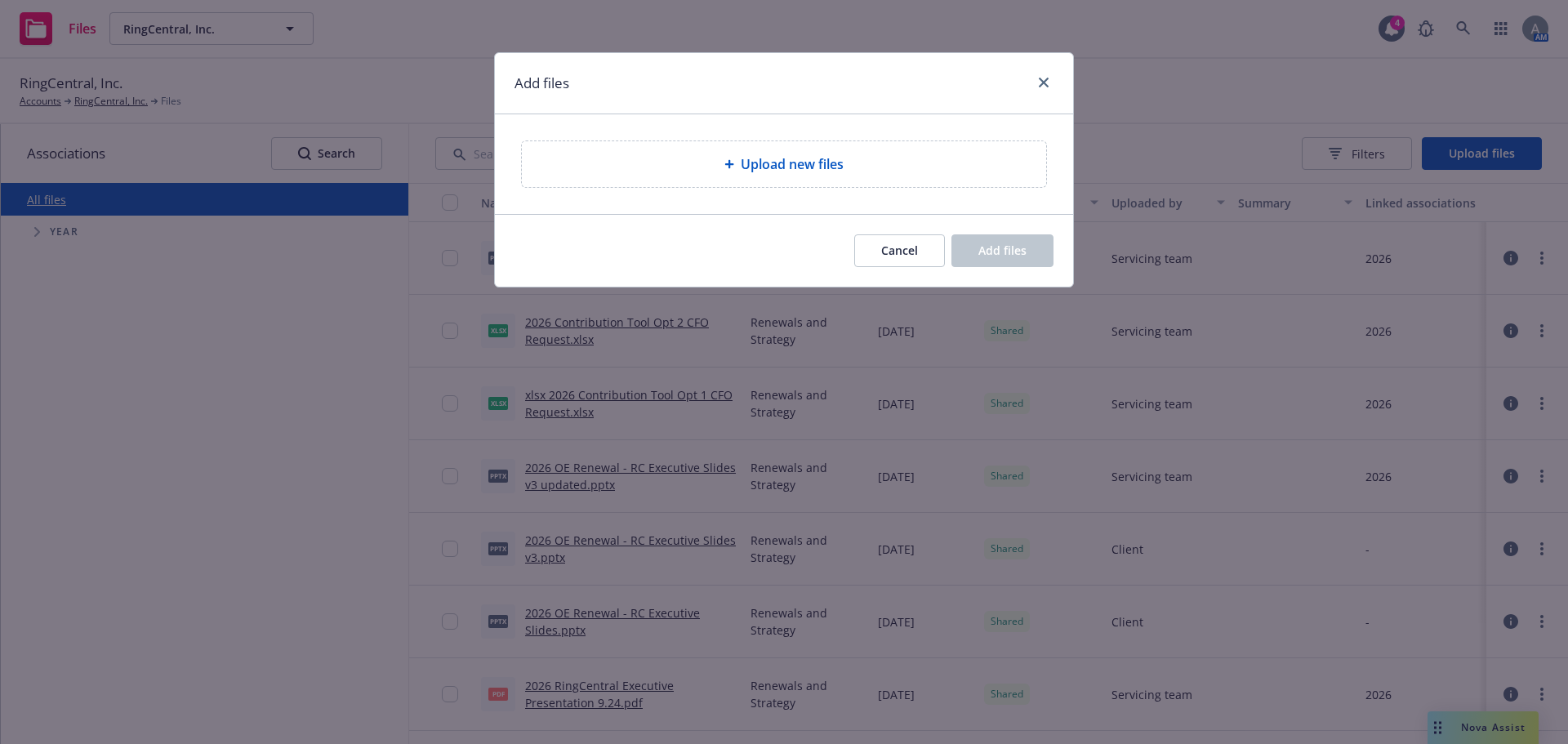
click at [734, 166] on div at bounding box center [733, 164] width 17 height 10
click at [942, 183] on div "Upload new files" at bounding box center [784, 164] width 524 height 46
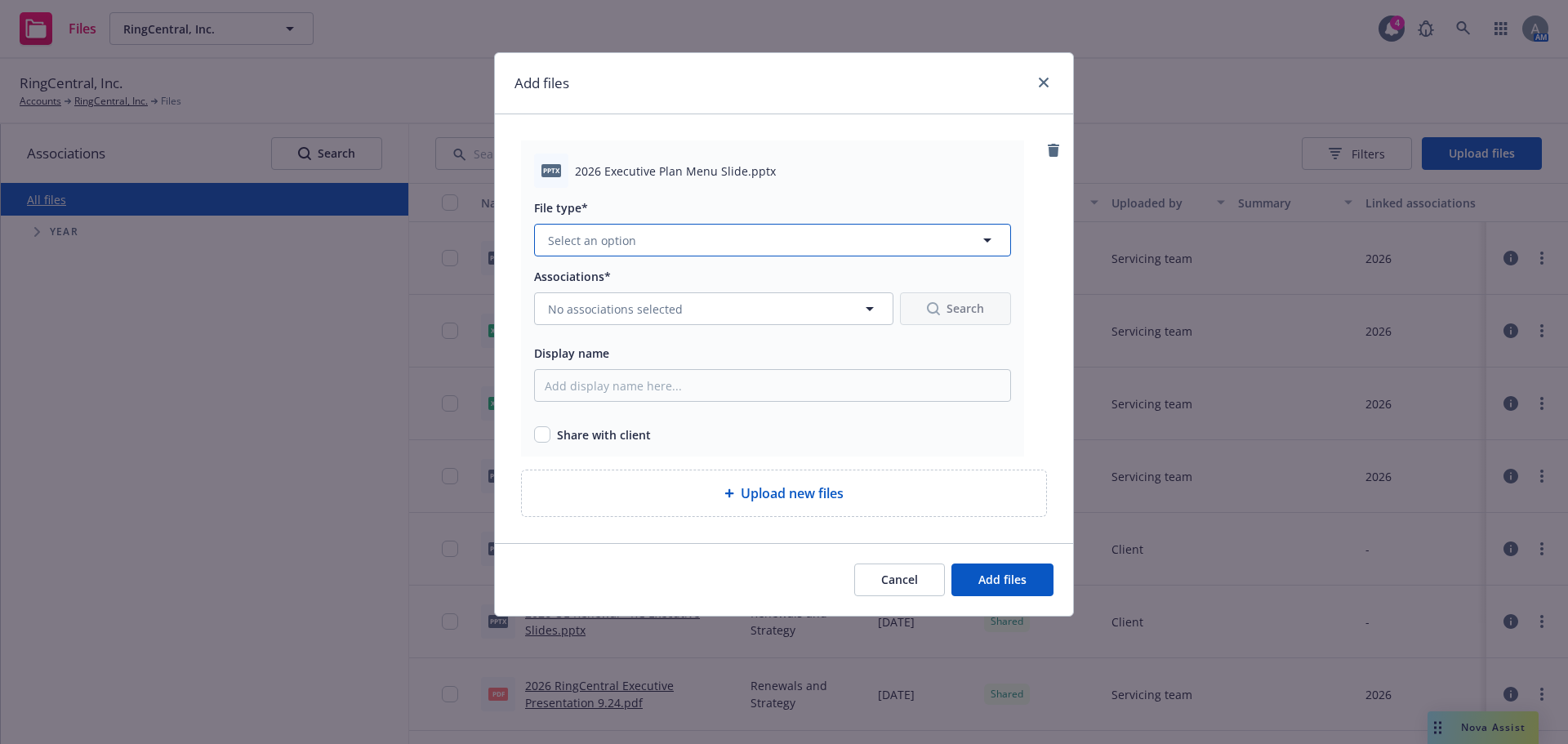
click at [700, 248] on button "Select an option" at bounding box center [773, 240] width 477 height 33
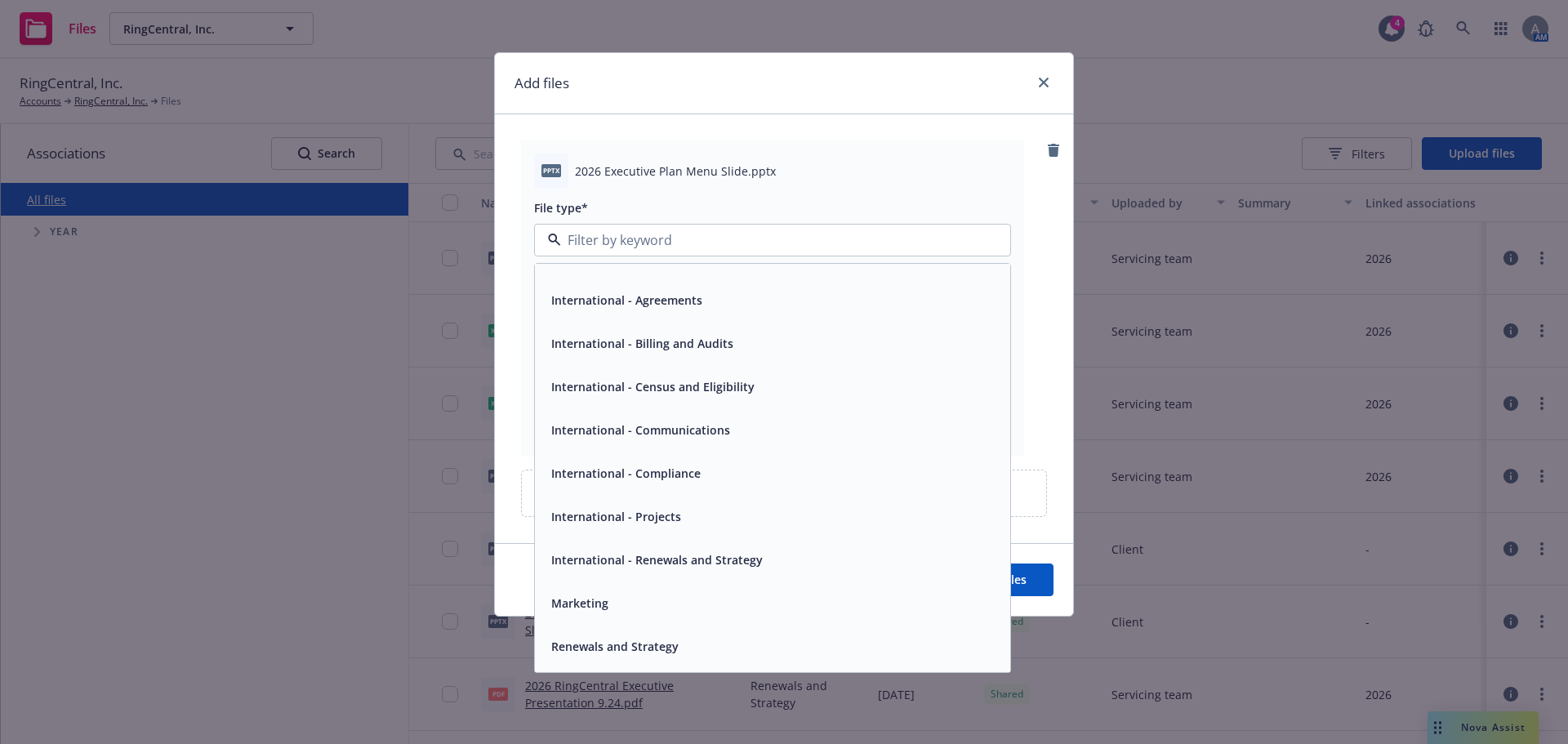
scroll to position [327, 0]
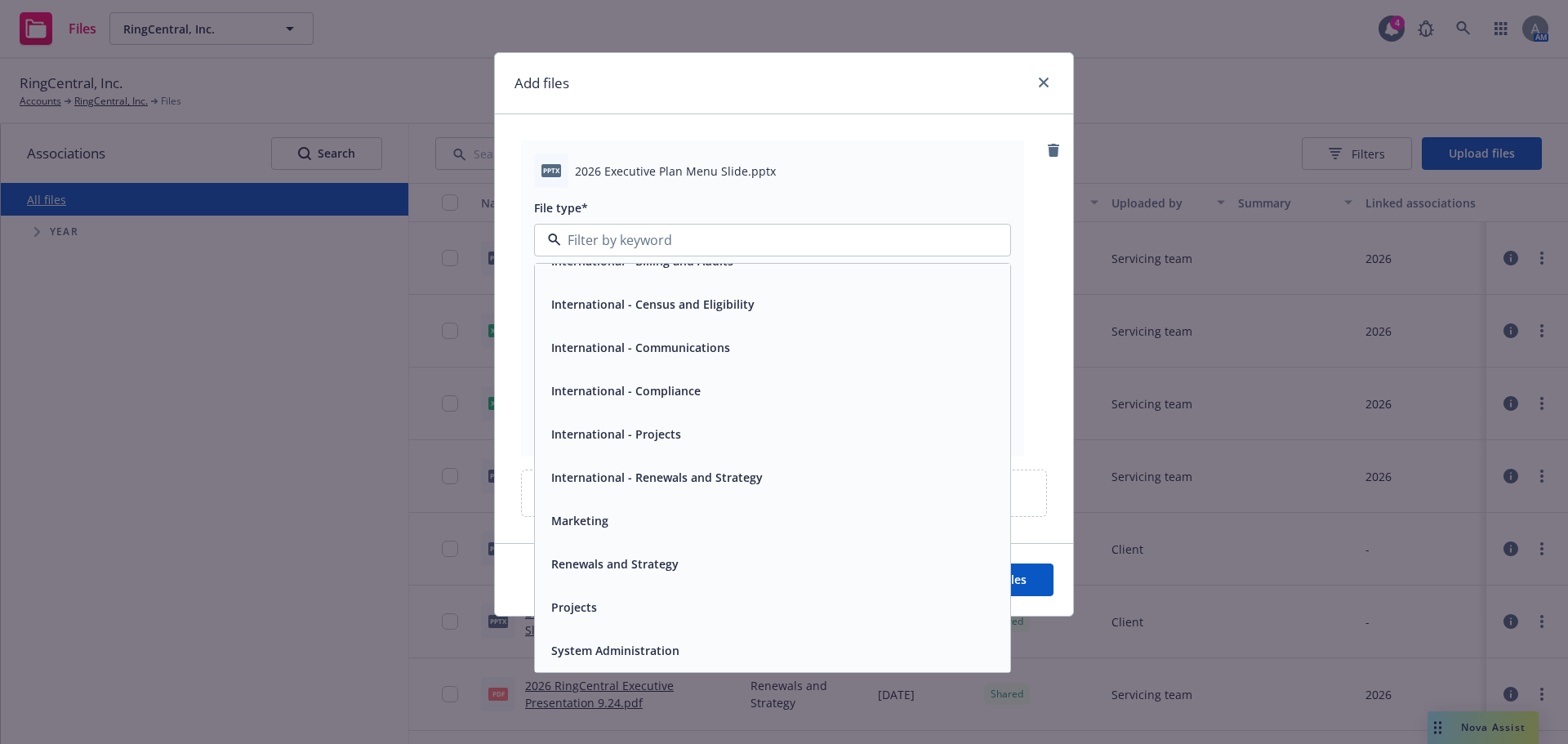
click at [675, 471] on span "International - Renewals and Strategy" at bounding box center [656, 477] width 212 height 17
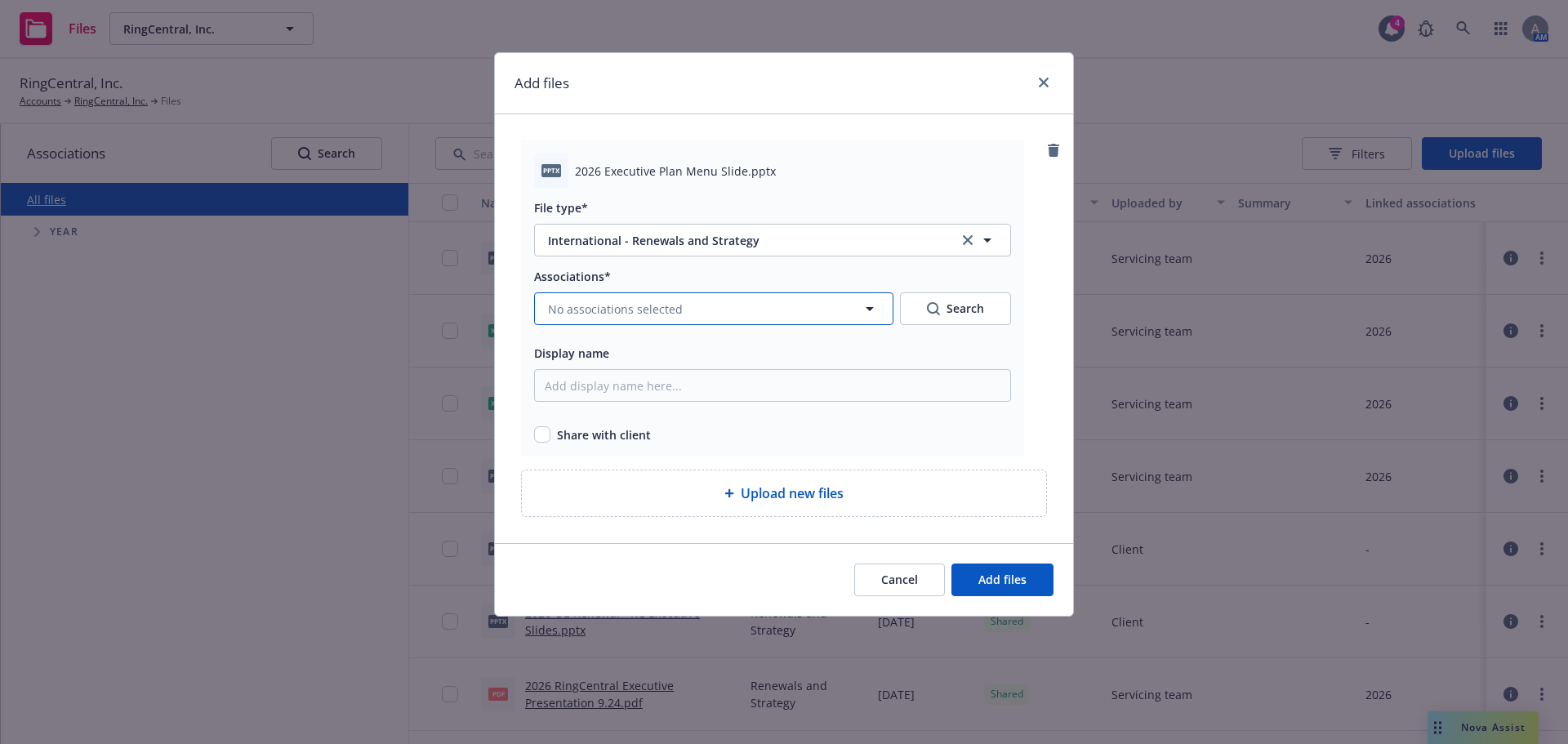
click at [708, 315] on button "No associations selected" at bounding box center [713, 309] width 359 height 33
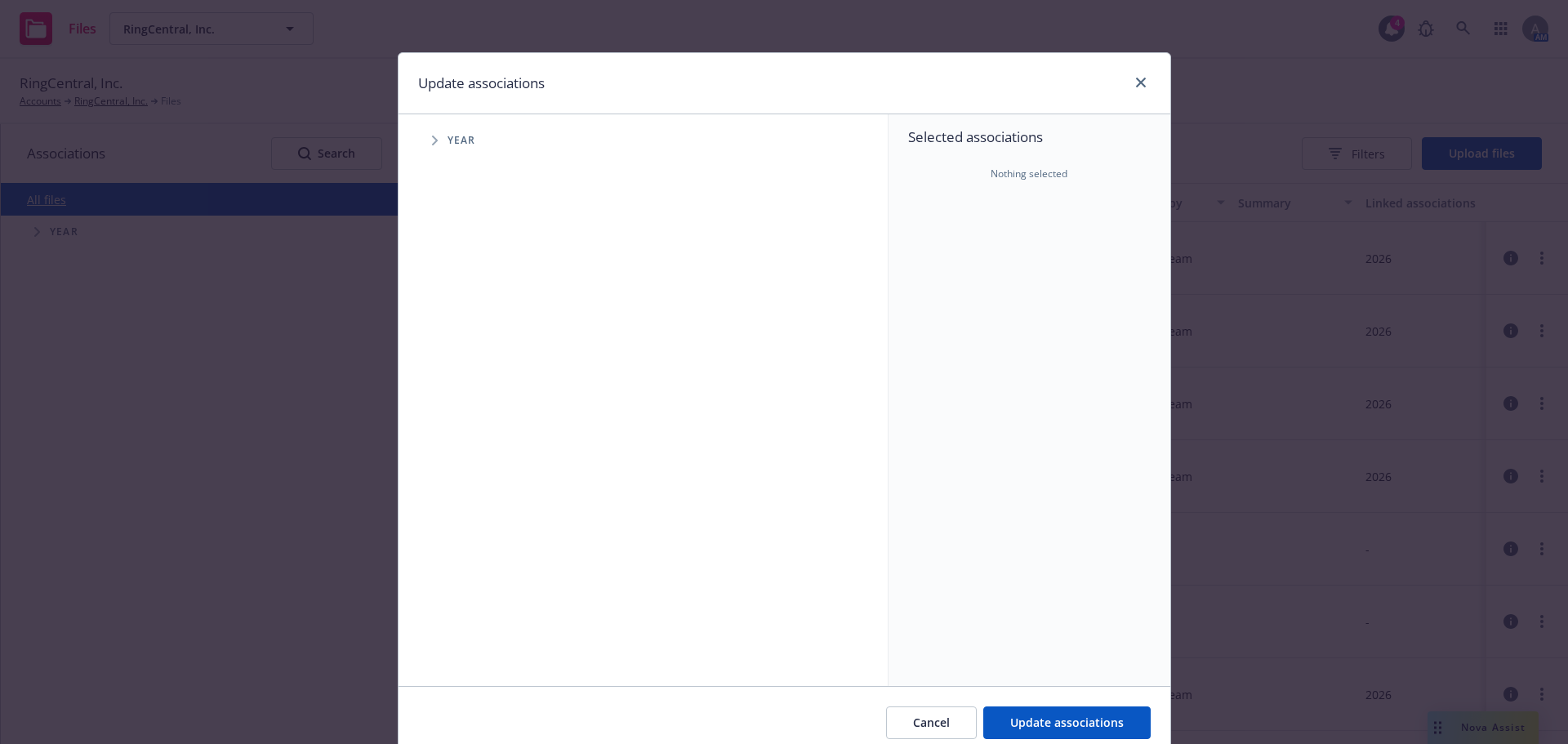
click at [432, 140] on icon "Tree Example" at bounding box center [434, 140] width 6 height 10
click at [469, 401] on input "Tree Example" at bounding box center [476, 402] width 17 height 17
checkbox input "true"
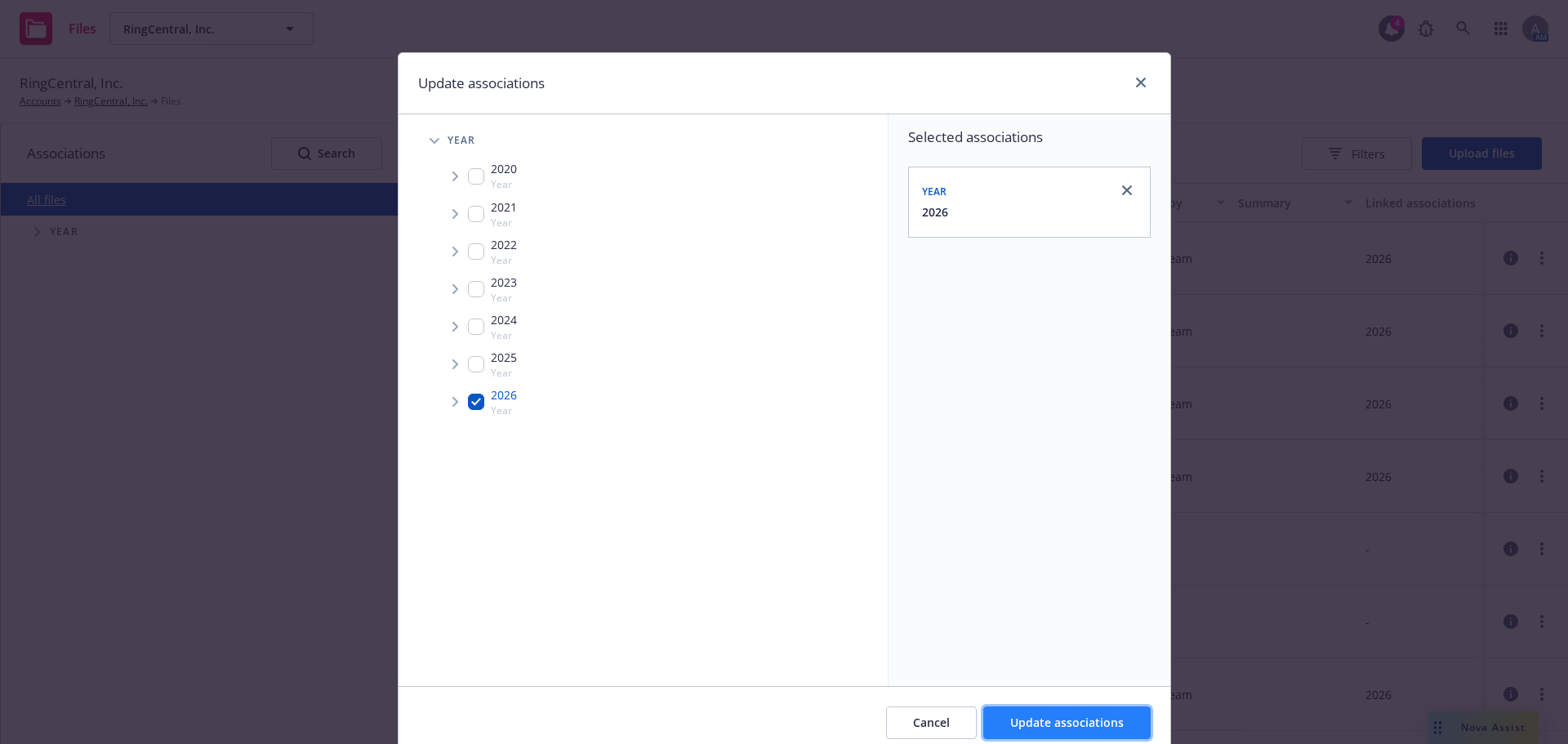
click at [1065, 736] on button "Update associations" at bounding box center [1067, 723] width 168 height 33
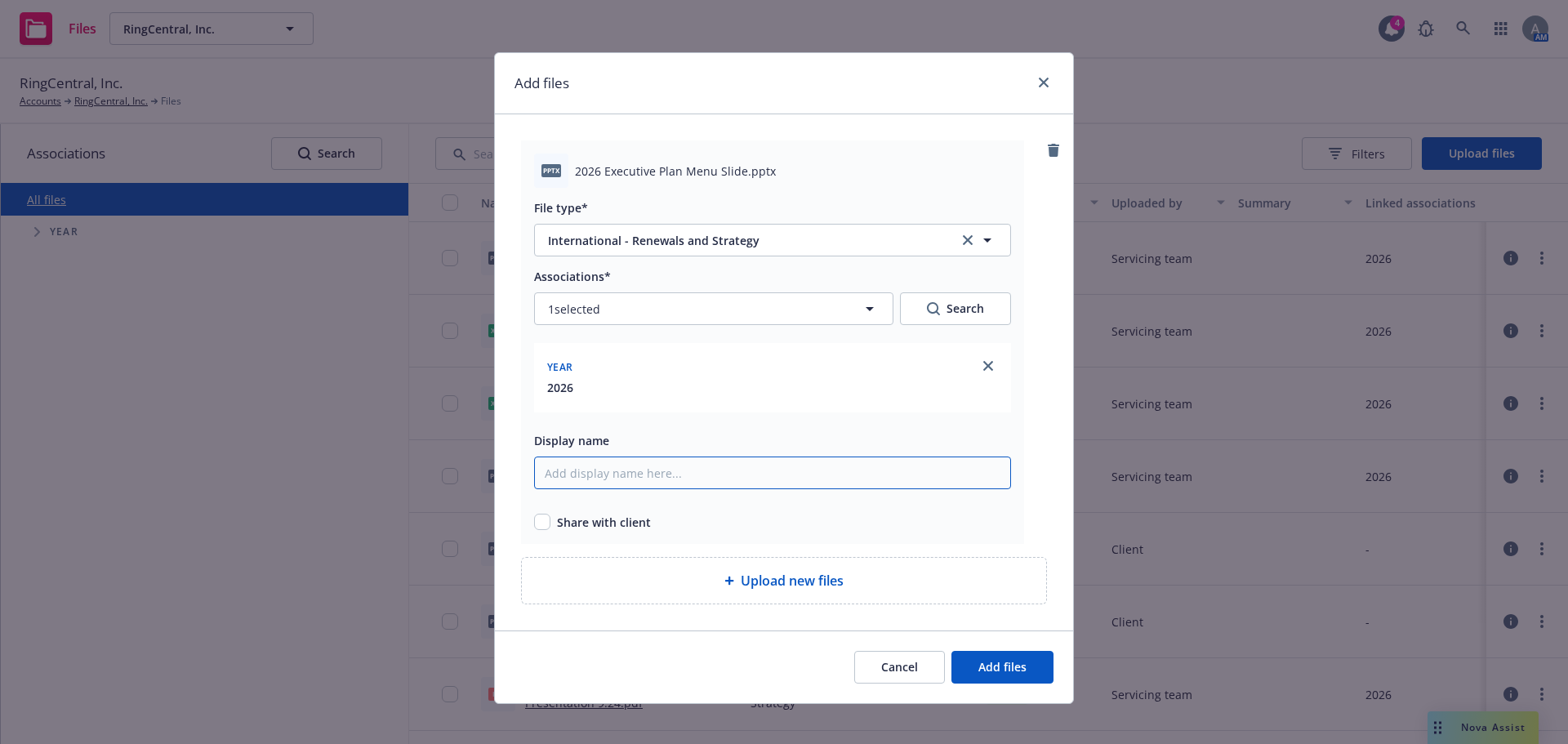
click at [640, 484] on input "Display name" at bounding box center [773, 473] width 477 height 33
drag, startPoint x: 735, startPoint y: 173, endPoint x: 549, endPoint y: 173, distance: 186.0
click at [549, 173] on div "pptx 2026 Executive Plan Menu Slide.pptx" at bounding box center [773, 171] width 477 height 34
copy div "x 2026 Executive Plan Menu Slide"
click at [579, 476] on input "Display name" at bounding box center [773, 473] width 477 height 33
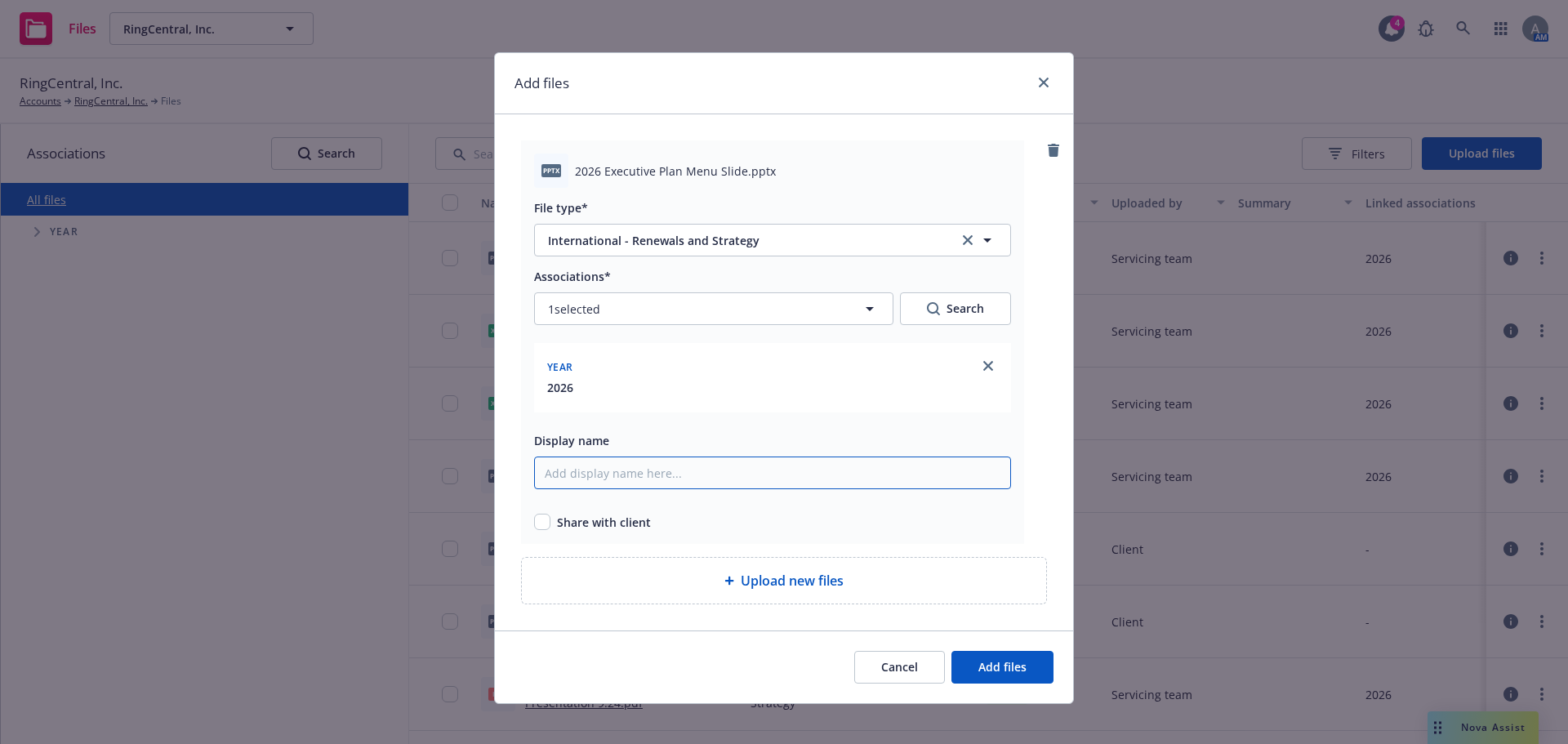
paste input "x 2026 Executive Plan Menu Slide"
drag, startPoint x: 546, startPoint y: 476, endPoint x: 513, endPoint y: 475, distance: 33.0
click at [513, 475] on div "pptx 2026 Executive Plan Menu Slide.pptx File type* International - Renewals an…" at bounding box center [784, 373] width 578 height 517
type input "2026 Executive Plan Menu Slide"
click at [543, 523] on input "checkbox" at bounding box center [543, 522] width 17 height 17
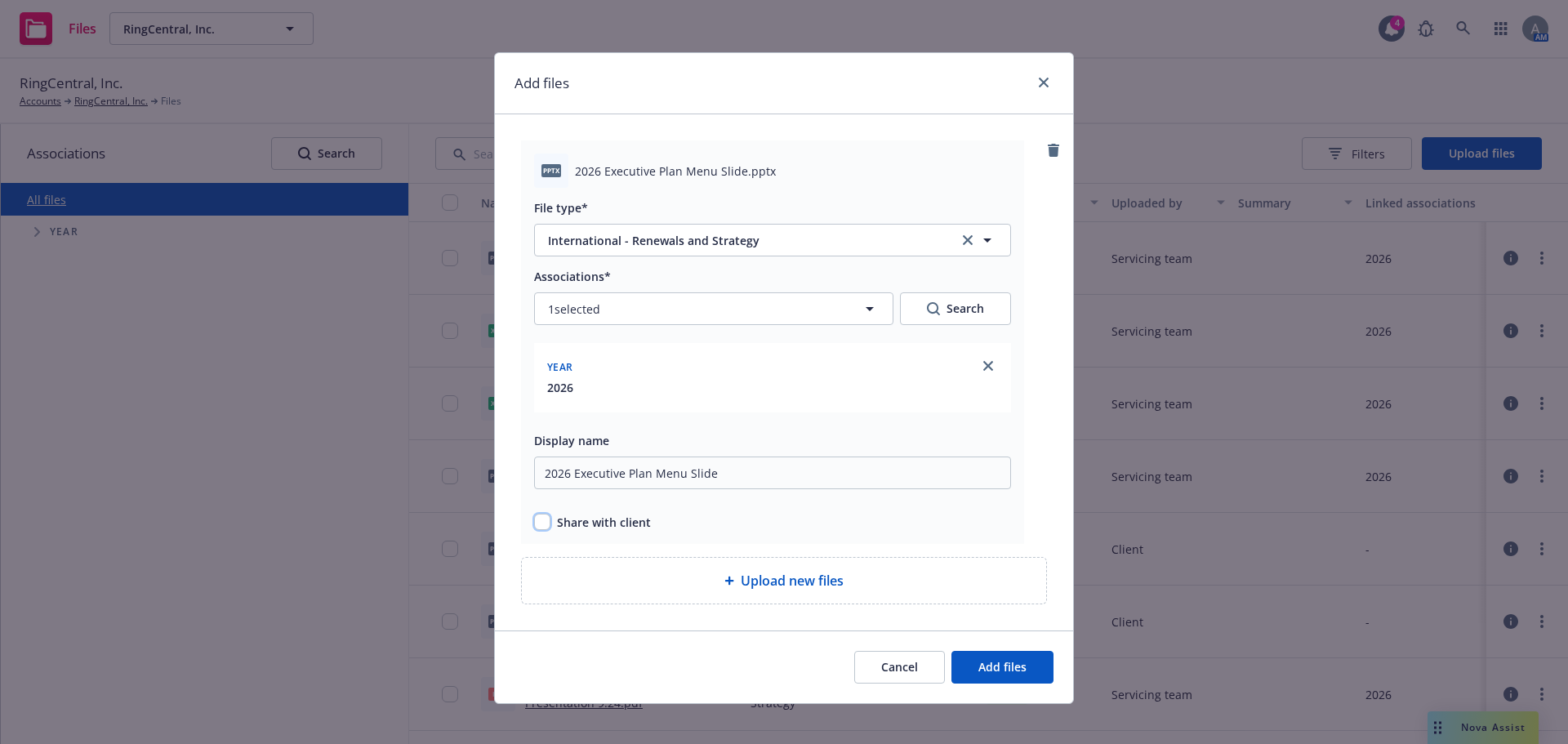
checkbox input "true"
click at [1010, 668] on span "Add files" at bounding box center [1002, 667] width 48 height 16
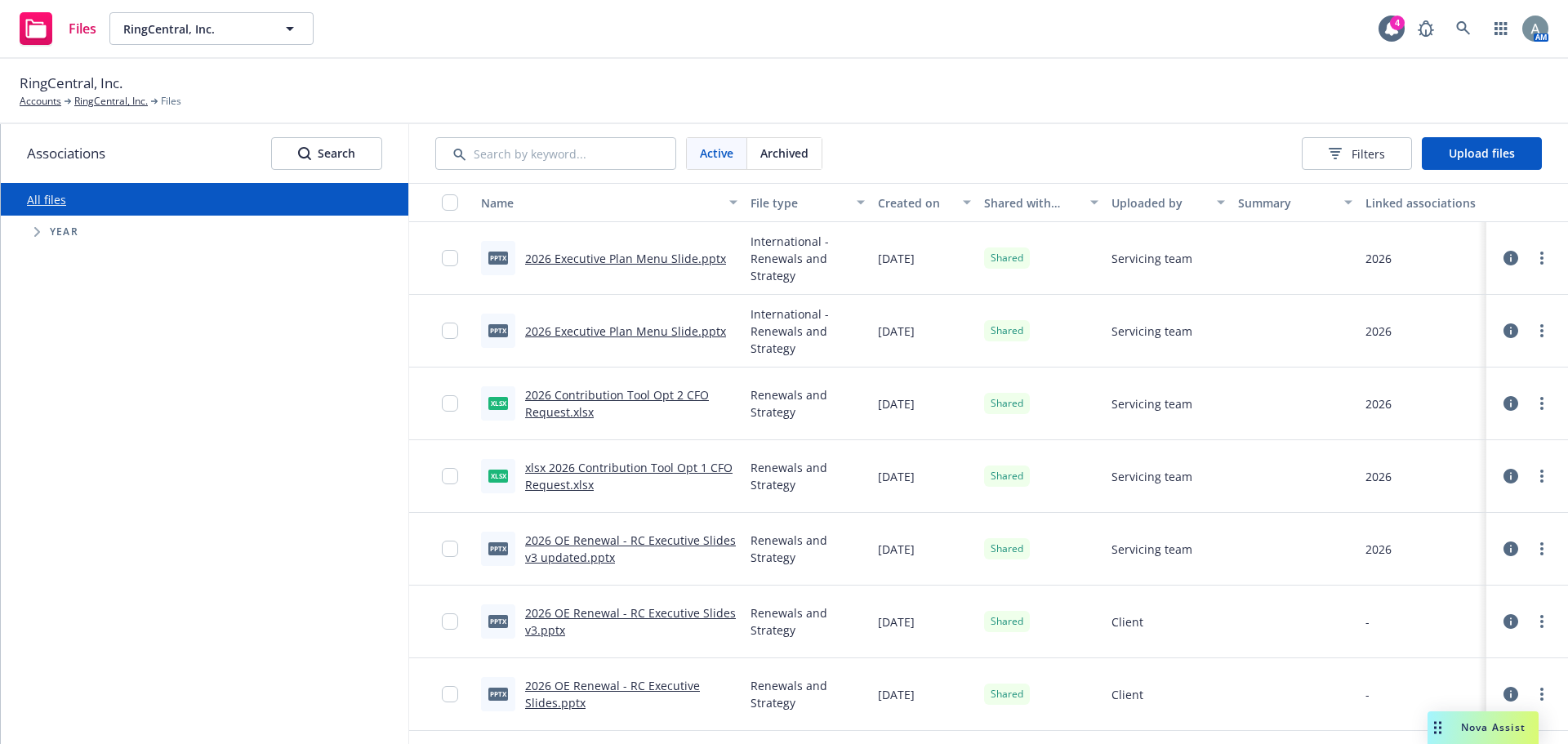
click at [997, 117] on div "RingCentral, Inc. Accounts RingCentral, Inc. Files" at bounding box center [784, 91] width 1568 height 65
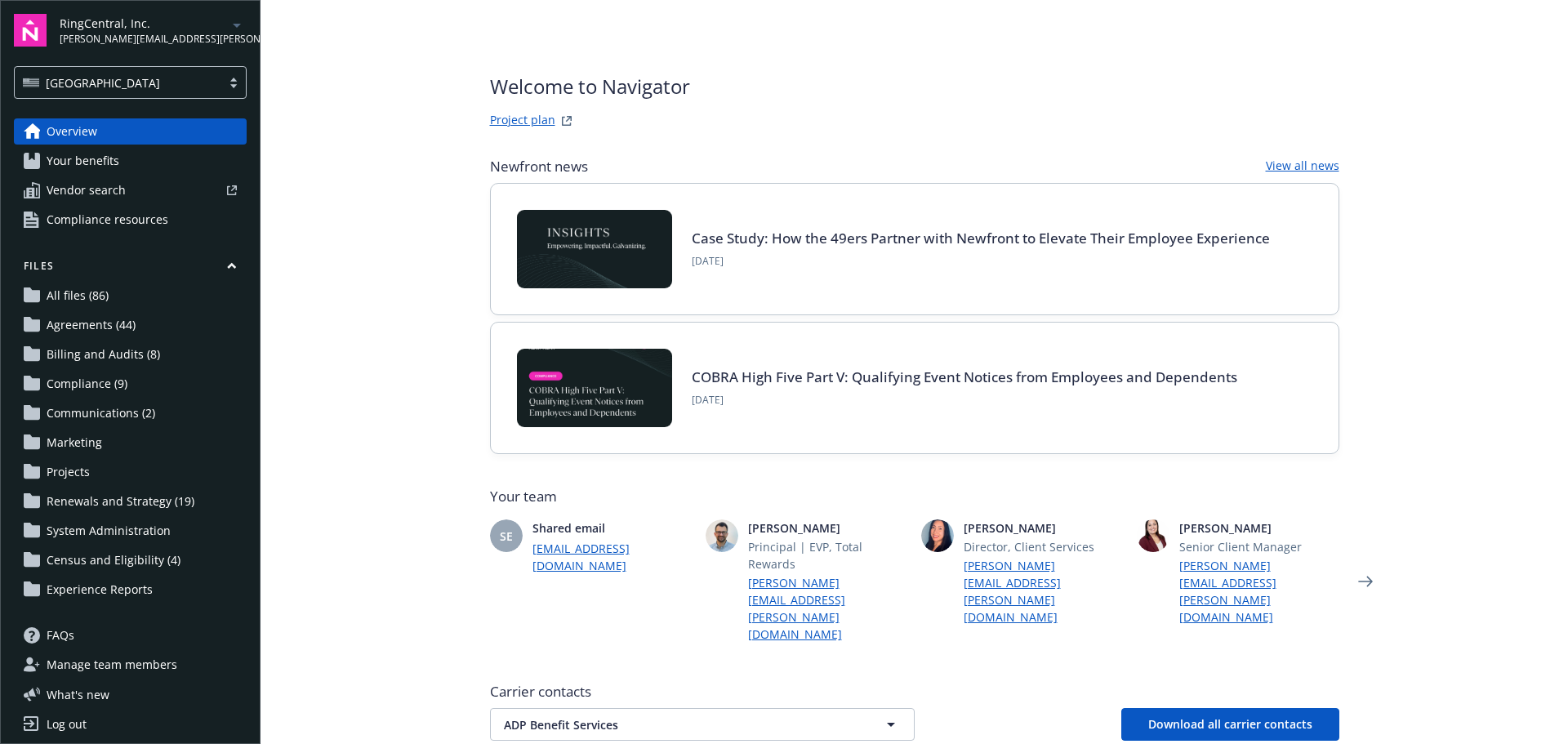
click at [107, 509] on span "Renewals and Strategy (19)" at bounding box center [120, 502] width 148 height 26
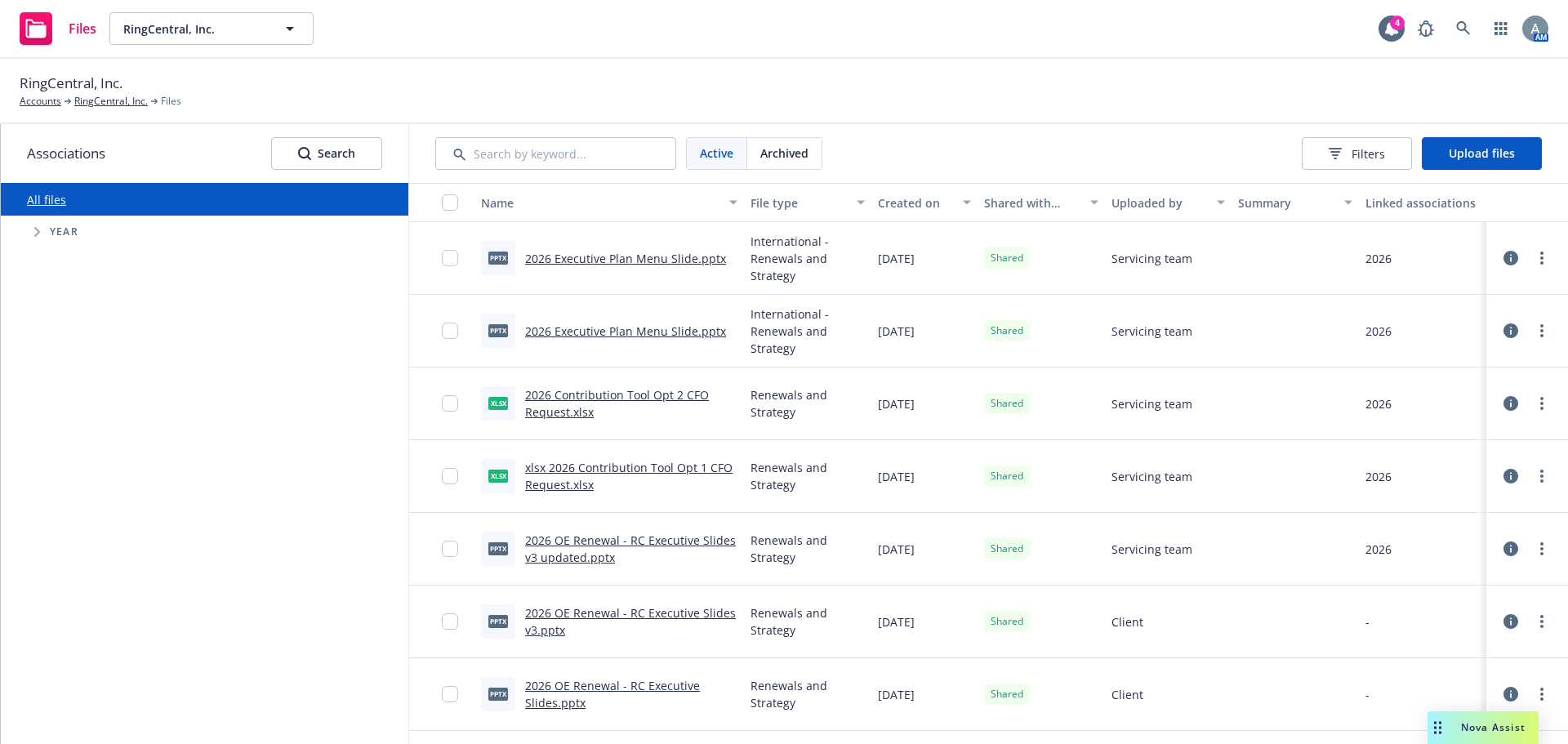
click at [596, 258] on link "2026 Executive Plan Menu Slide.pptx" at bounding box center [625, 258] width 200 height 16
click at [1535, 260] on link "more" at bounding box center [1541, 257] width 20 height 20
click at [1439, 385] on link "Edit" at bounding box center [1457, 389] width 162 height 33
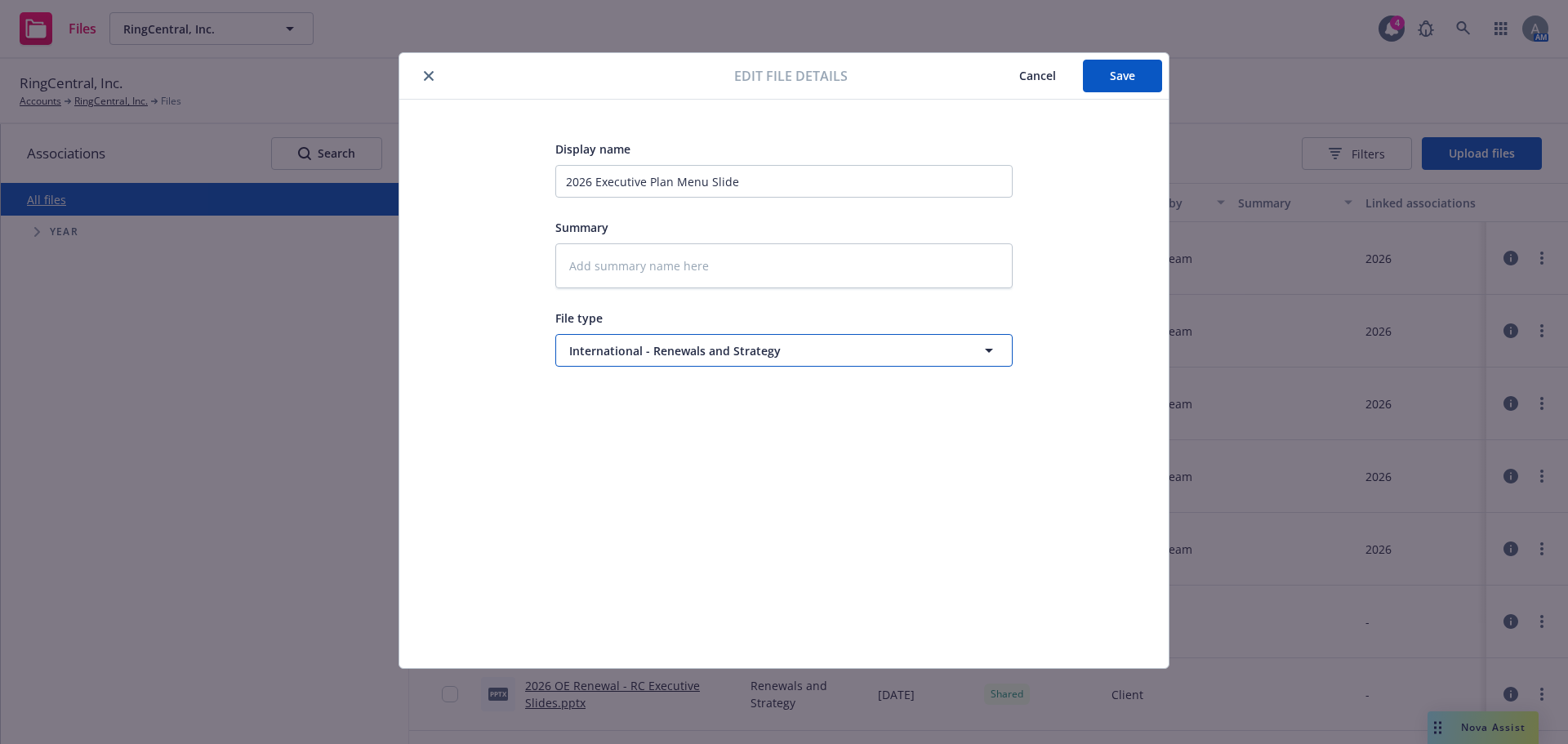
click at [861, 336] on button "International - Renewals and Strategy" at bounding box center [784, 350] width 458 height 33
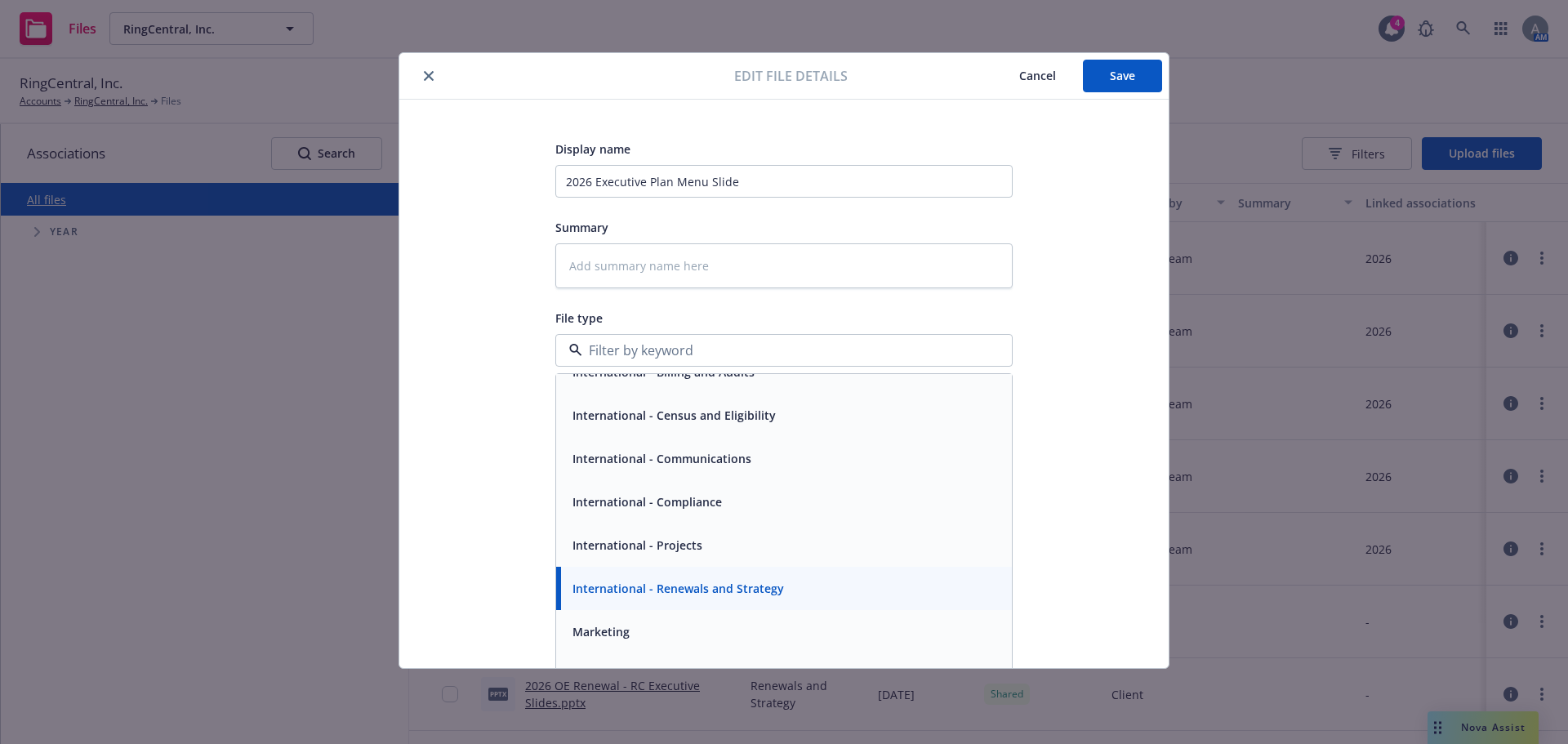
scroll to position [327, 0]
click at [648, 659] on div "Renewals and Strategy" at bounding box center [784, 674] width 456 height 43
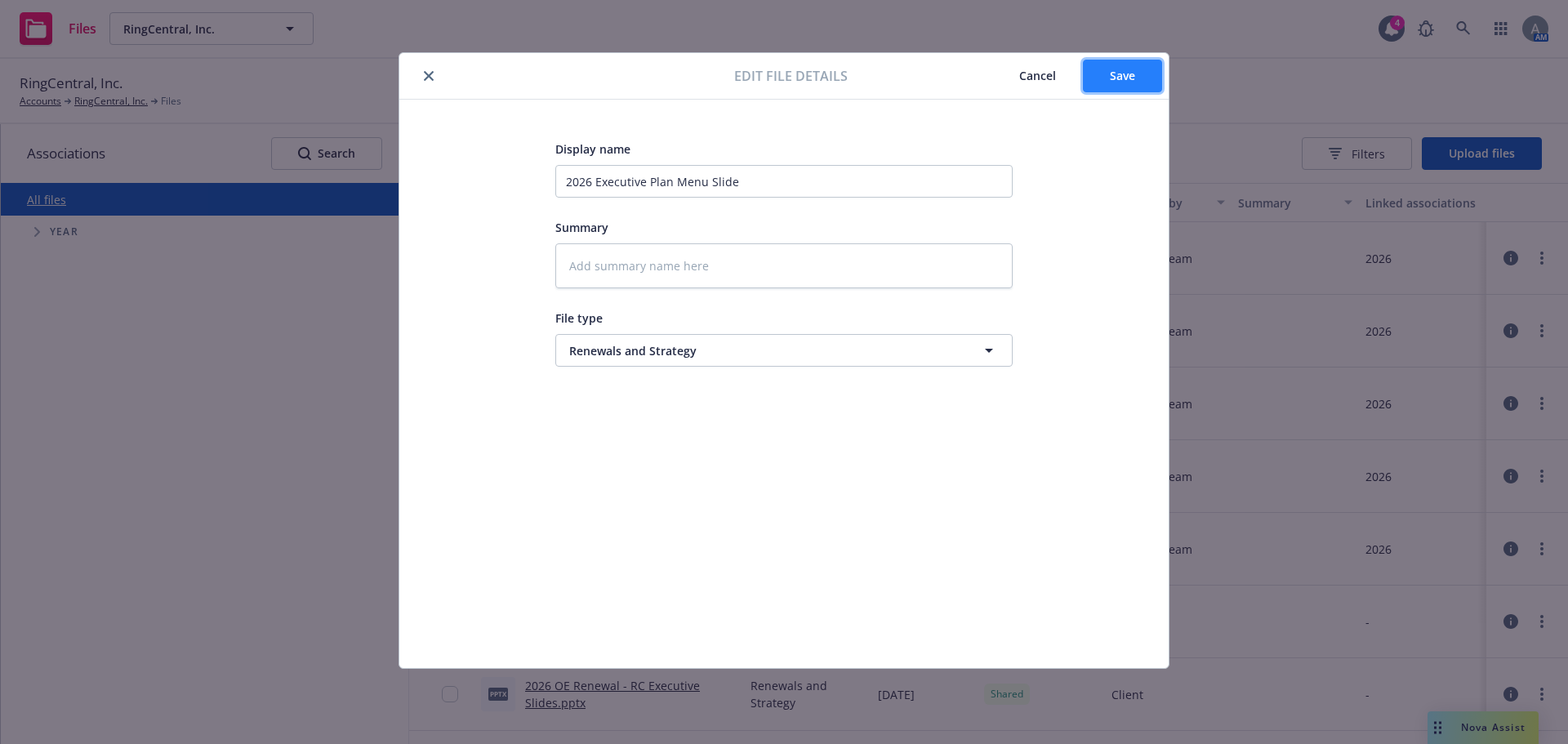
click at [1113, 76] on span "Save" at bounding box center [1121, 76] width 25 height 16
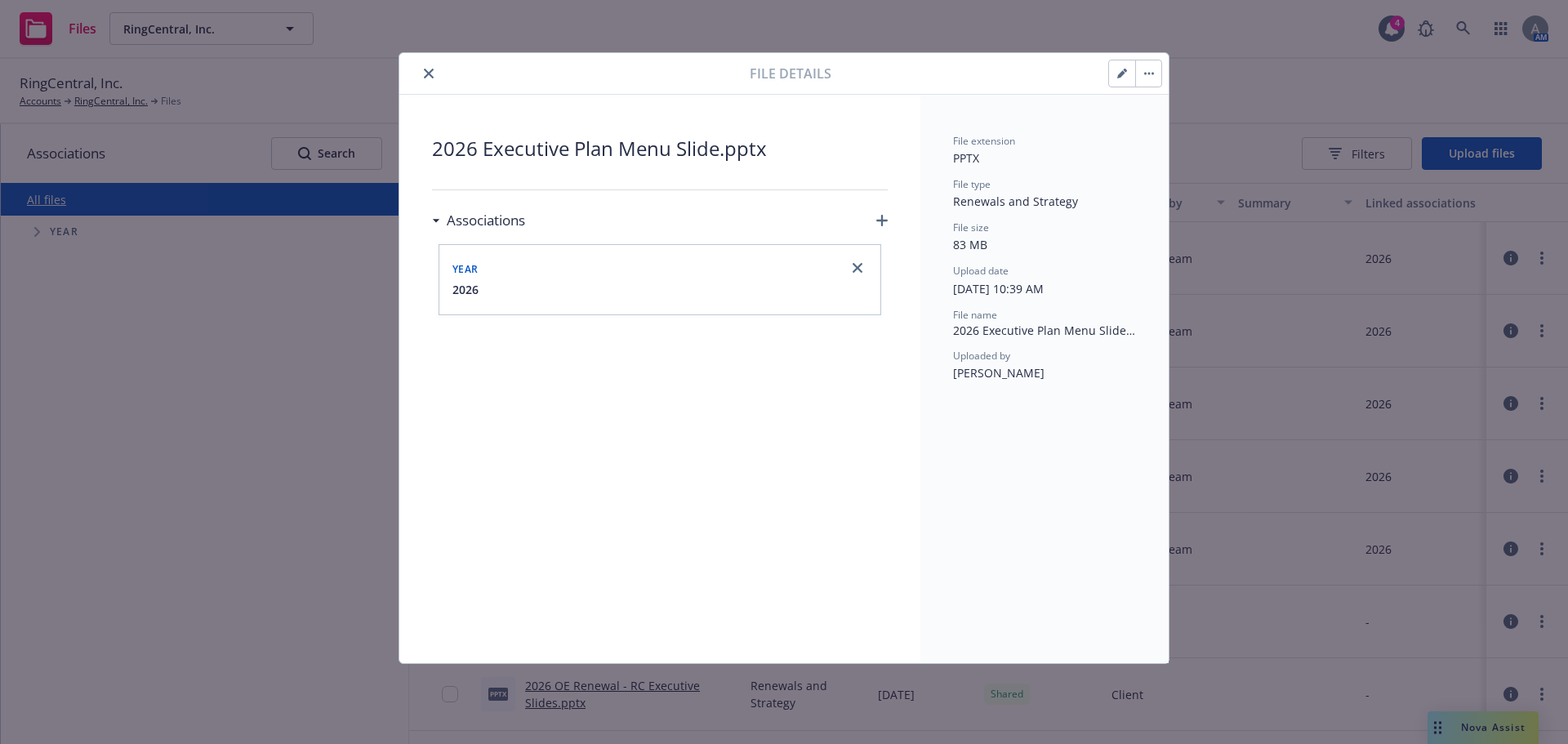
click at [433, 77] on button "close" at bounding box center [428, 73] width 20 height 20
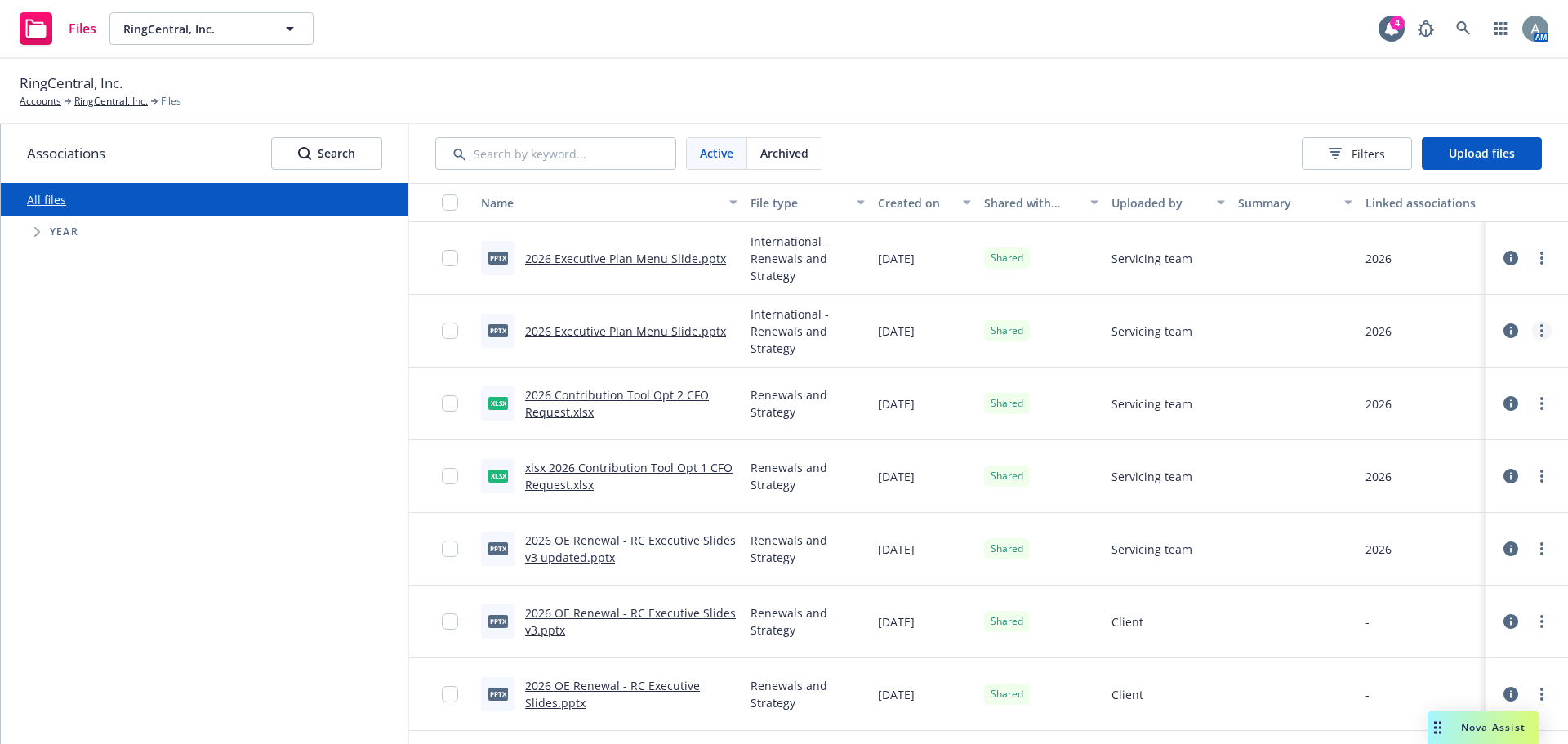
click at [1540, 325] on circle "more" at bounding box center [1542, 326] width 4 height 4
click at [1417, 458] on link "Edit" at bounding box center [1457, 462] width 162 height 33
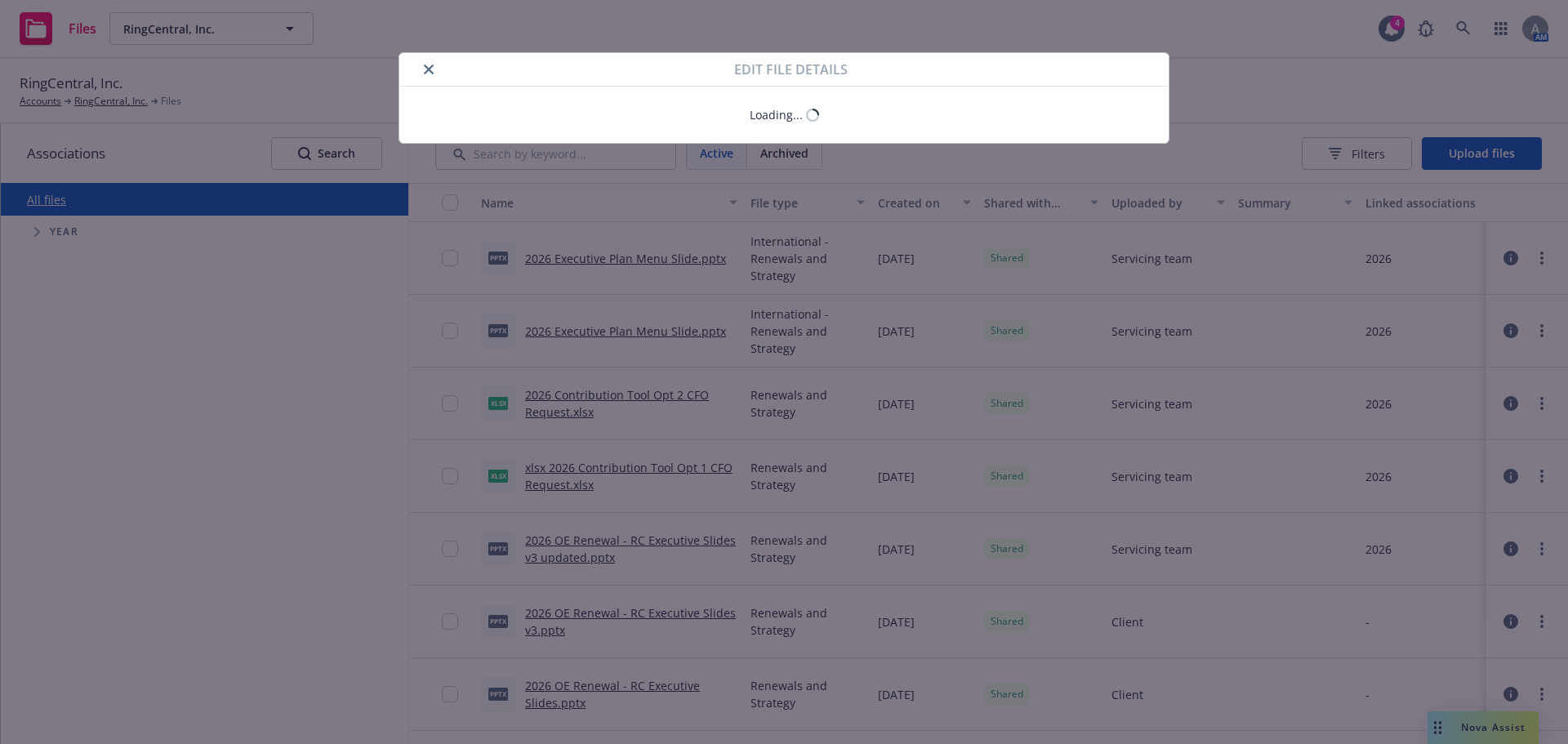
type textarea "x"
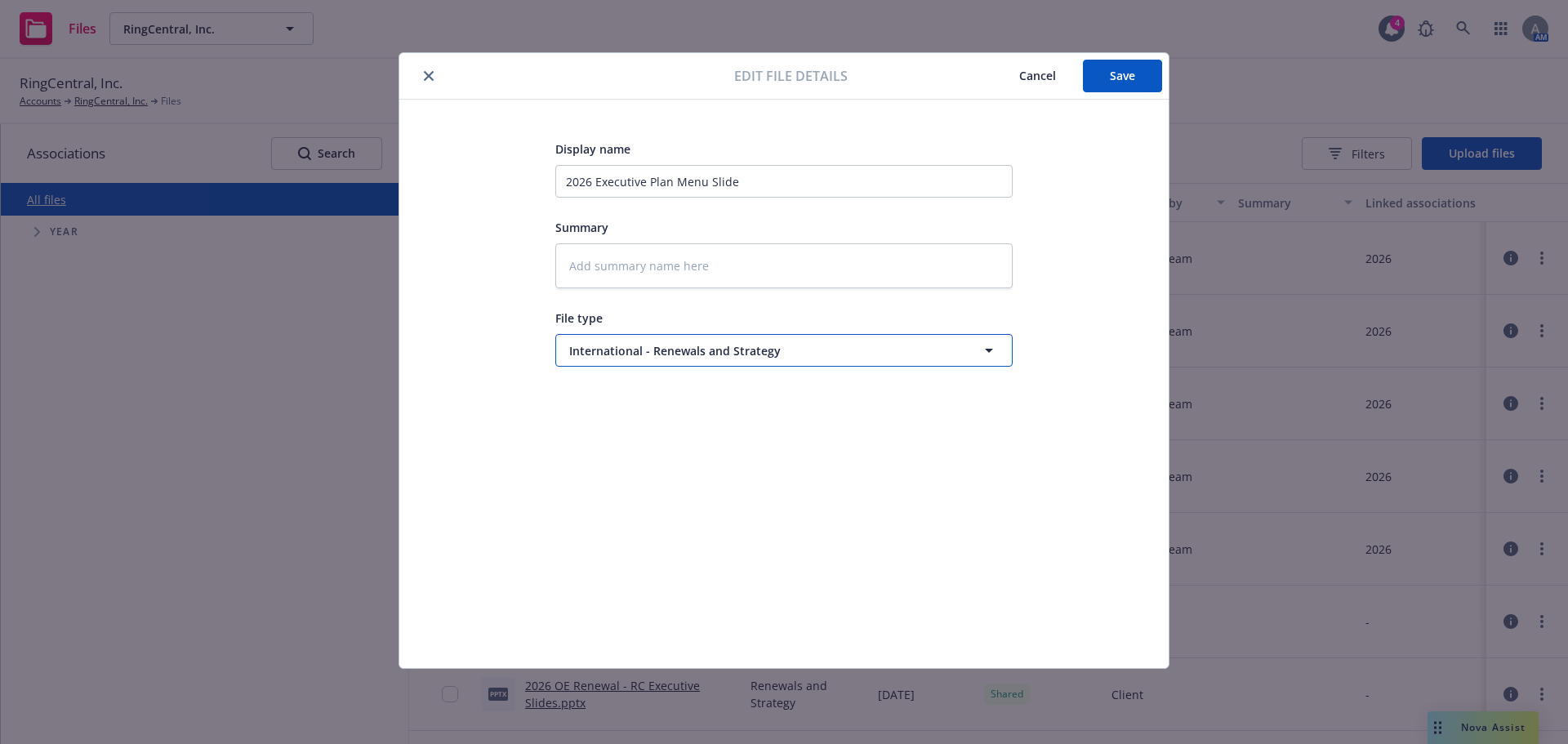
click at [790, 359] on span "International - Renewals and Strategy" at bounding box center [754, 351] width 369 height 17
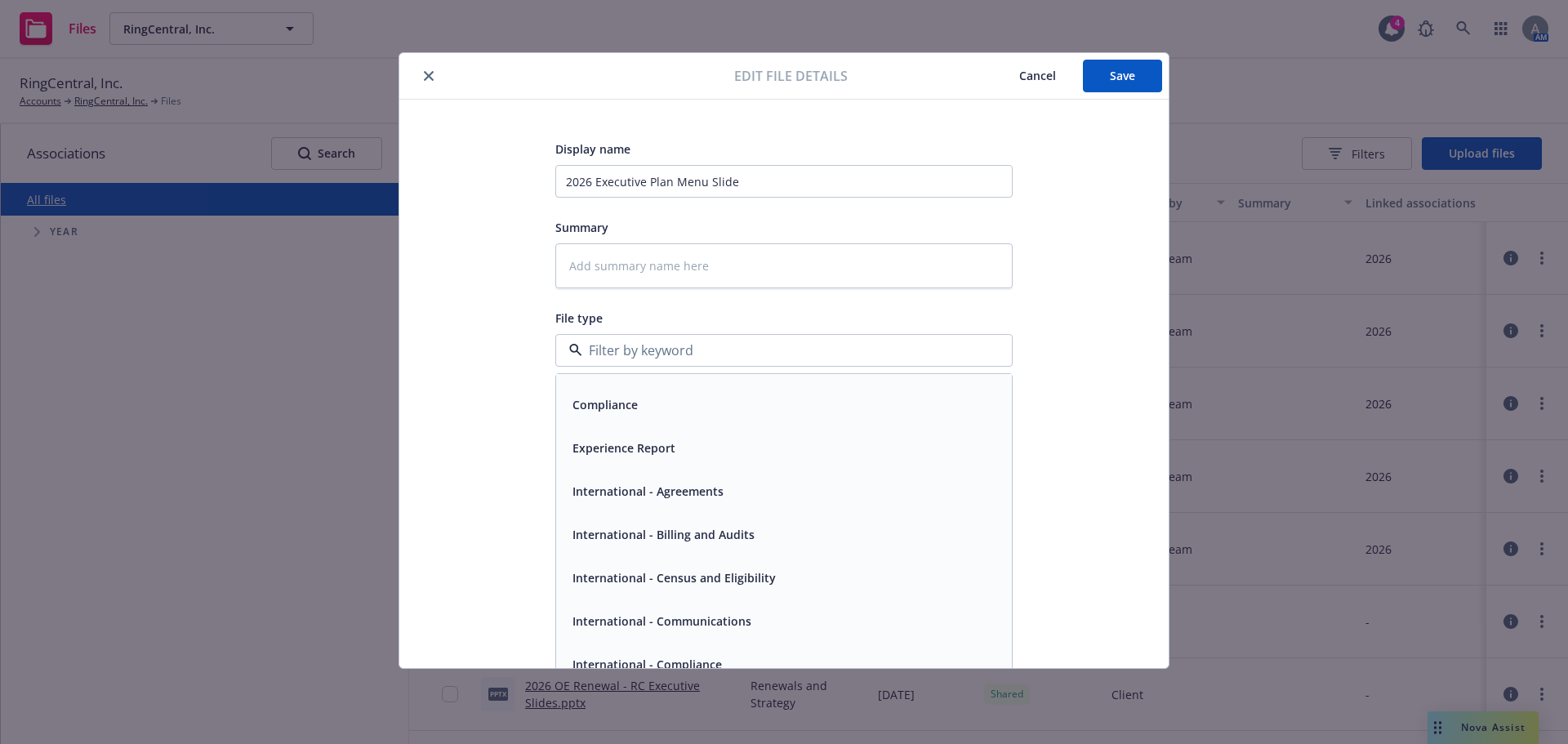
scroll to position [327, 0]
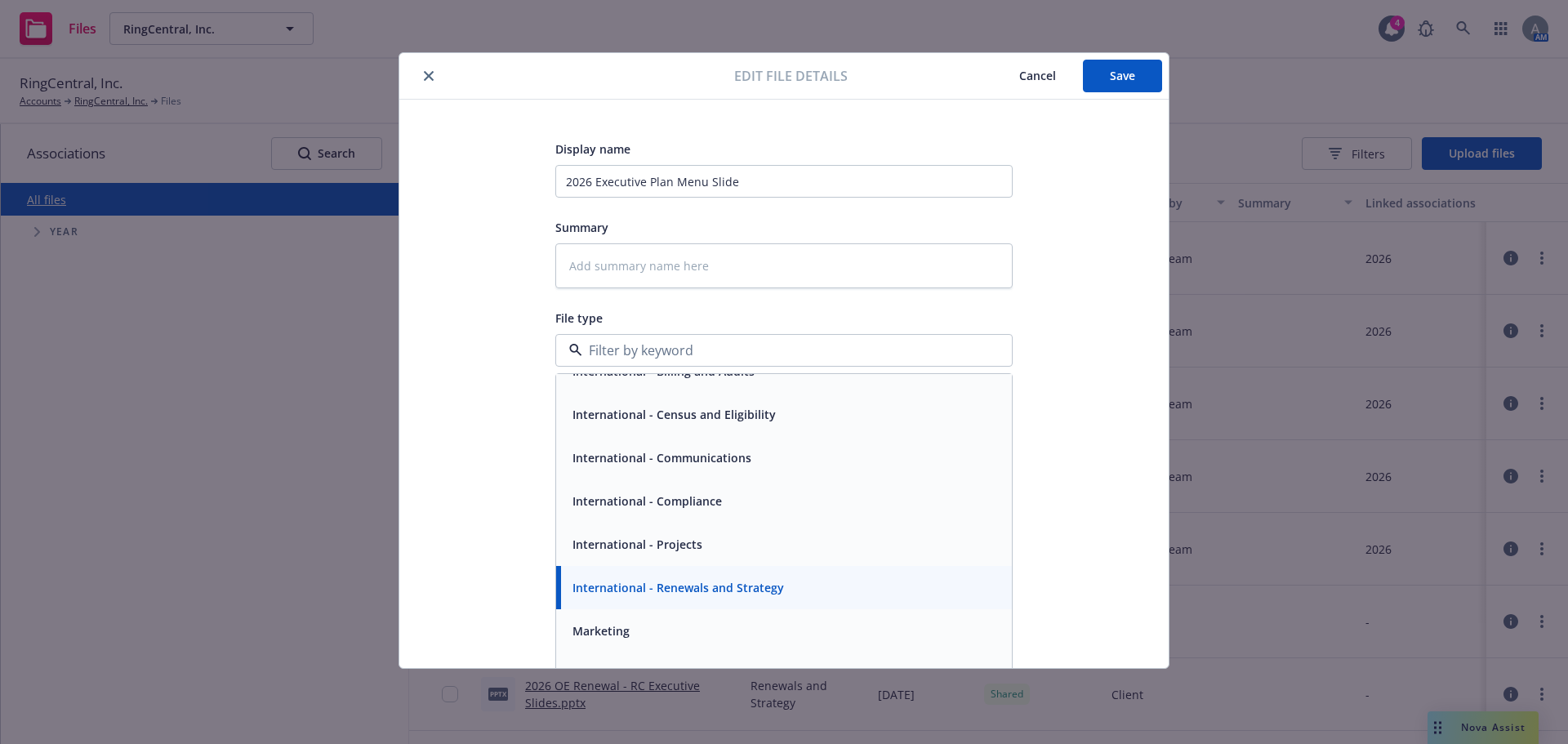
click at [695, 660] on div "Renewals and Strategy" at bounding box center [784, 674] width 456 height 43
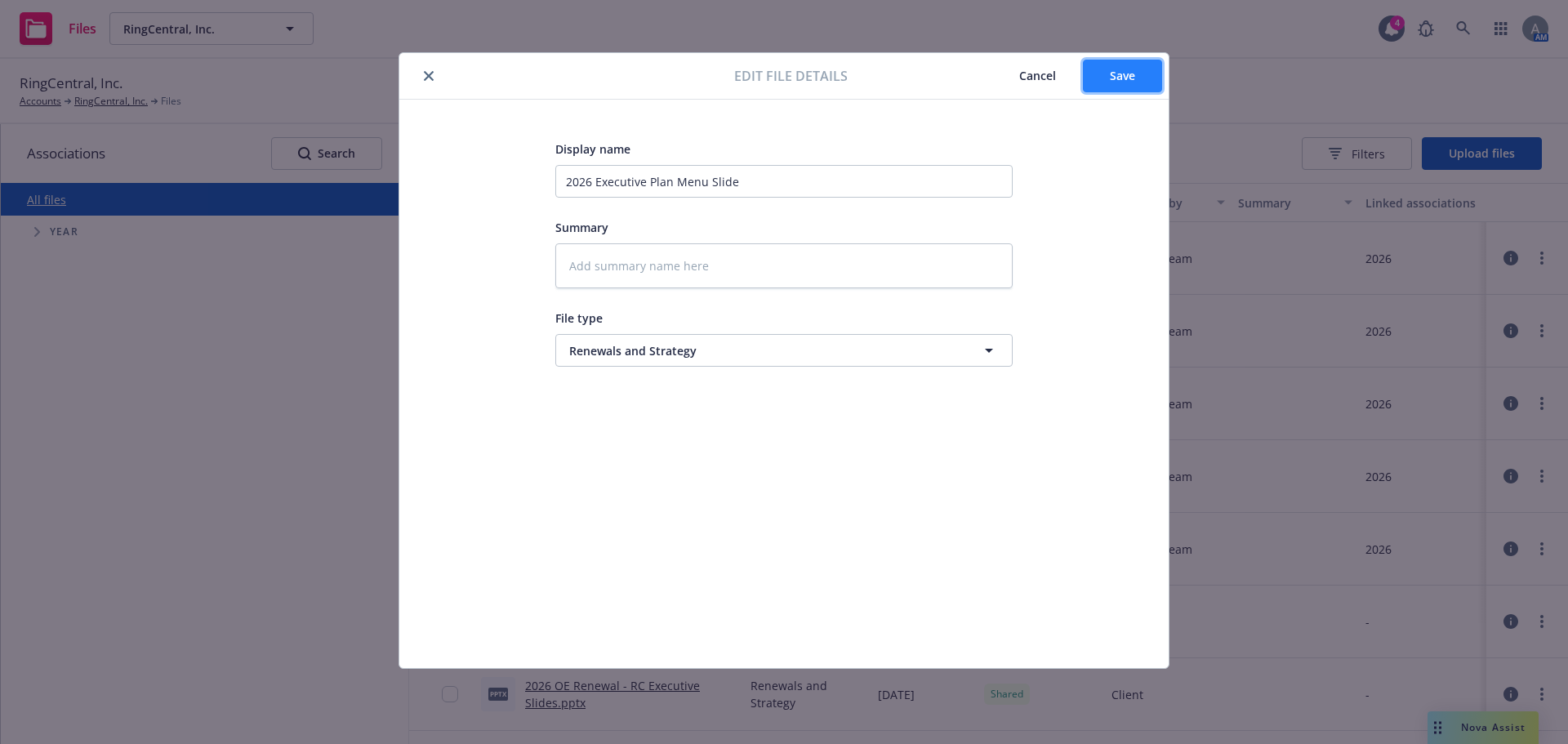
click at [1116, 65] on button "Save" at bounding box center [1121, 76] width 79 height 33
type textarea "x"
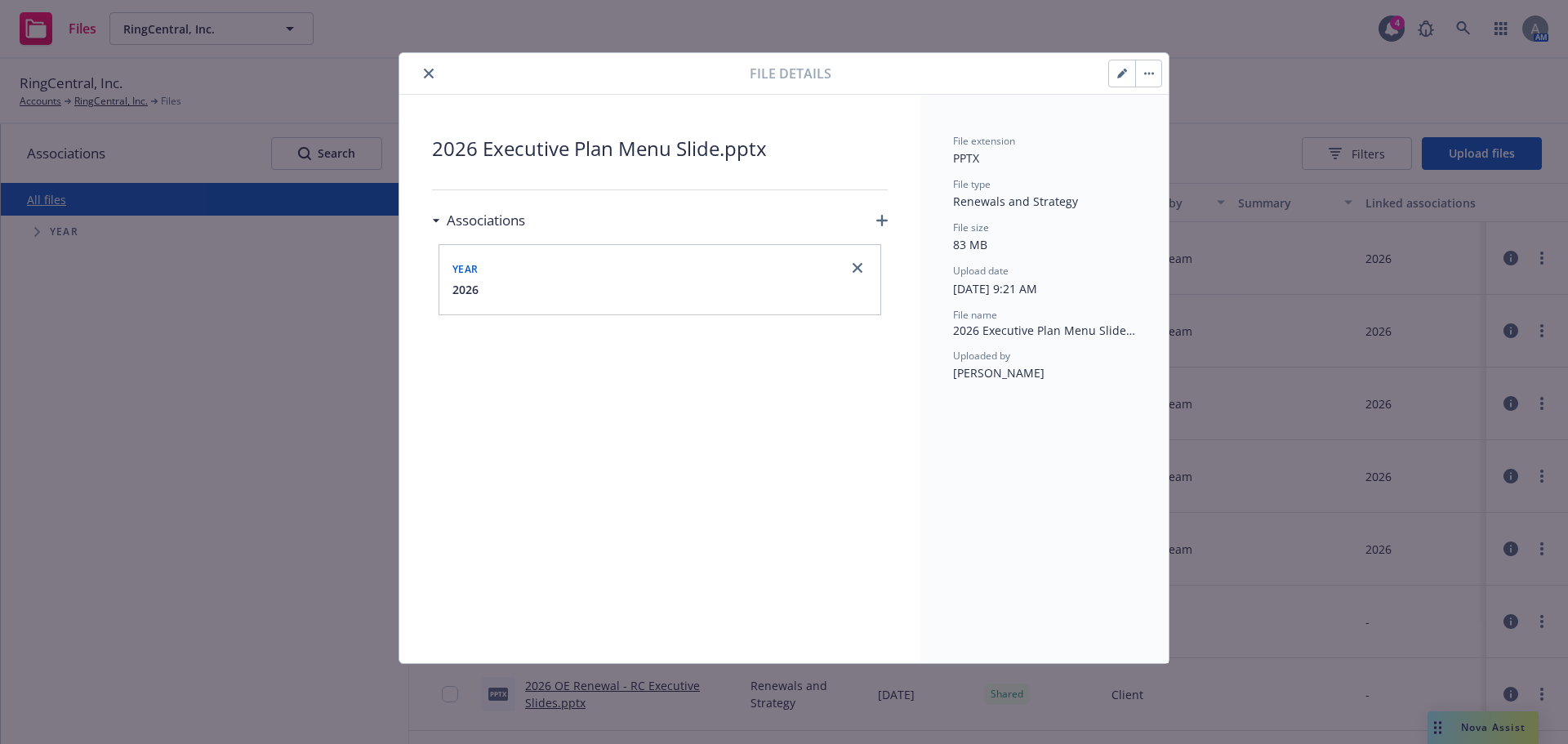
click at [426, 76] on icon "close" at bounding box center [429, 74] width 10 height 10
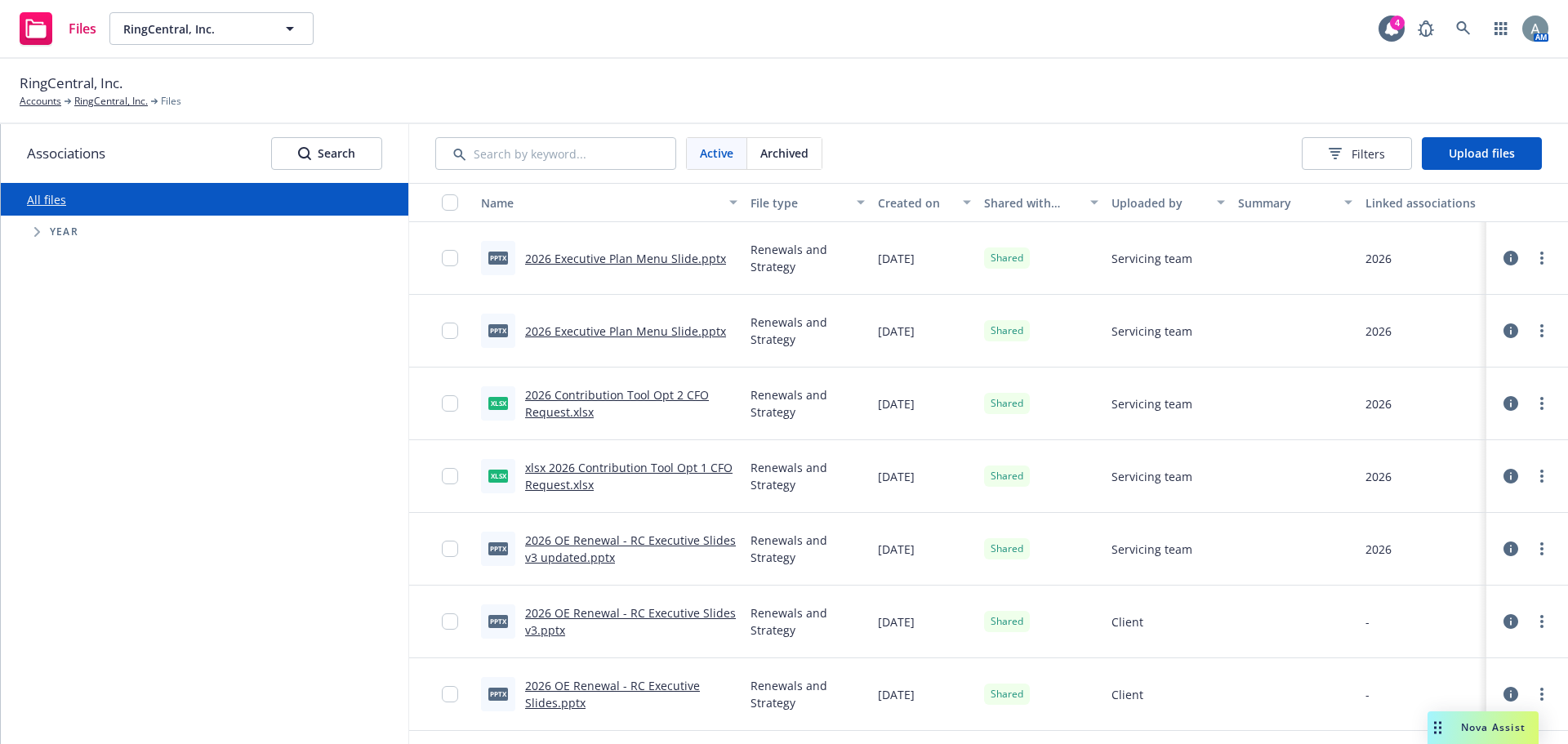
click at [43, 227] on span "Tree Example" at bounding box center [36, 232] width 26 height 26
click at [41, 229] on icon "Tree Example" at bounding box center [36, 232] width 10 height 7
click at [34, 233] on icon "Tree Example" at bounding box center [37, 232] width 7 height 10
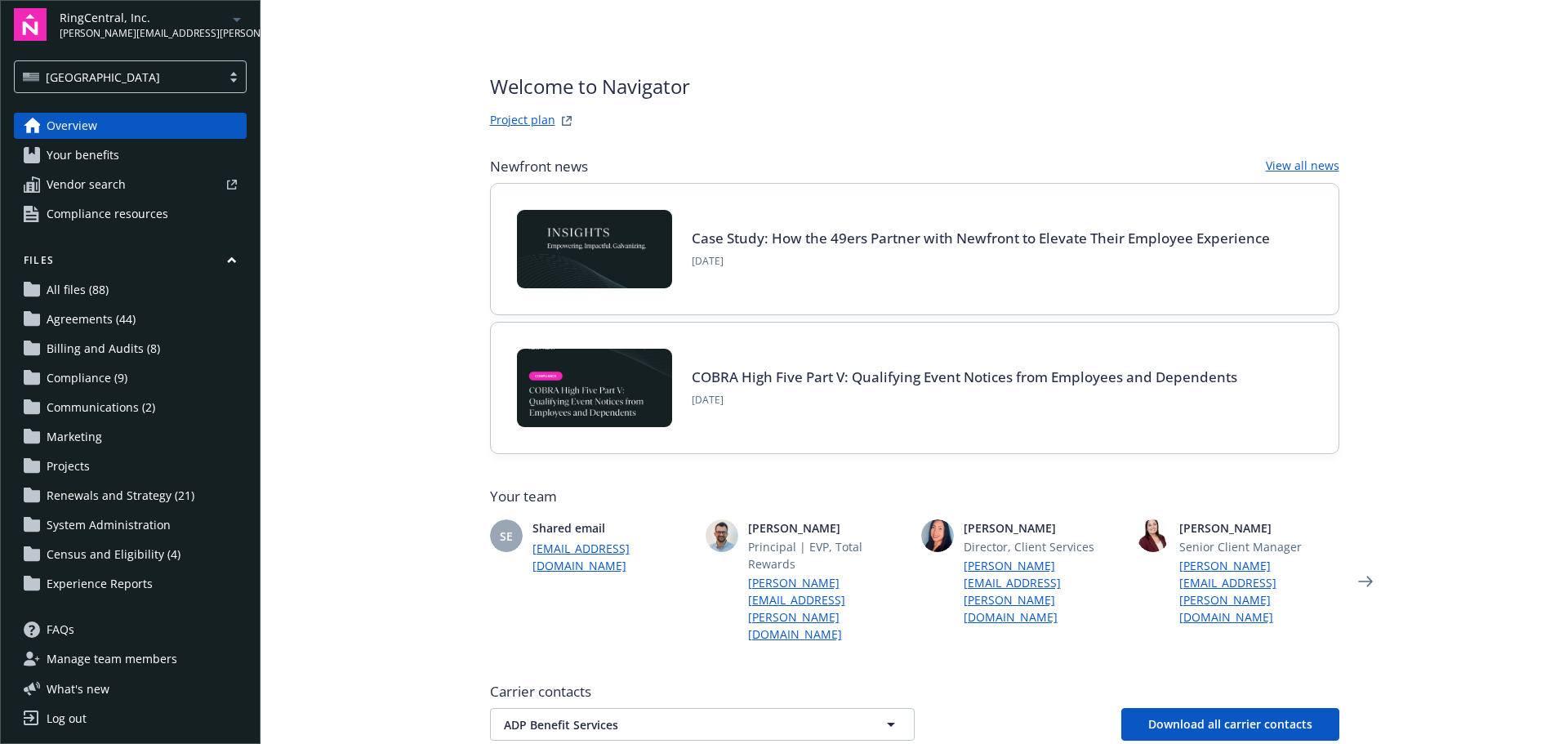
scroll to position [7, 0]
click at [118, 493] on span "Renewals and Strategy (21)" at bounding box center [120, 494] width 148 height 26
